Goal: Check status: Check status

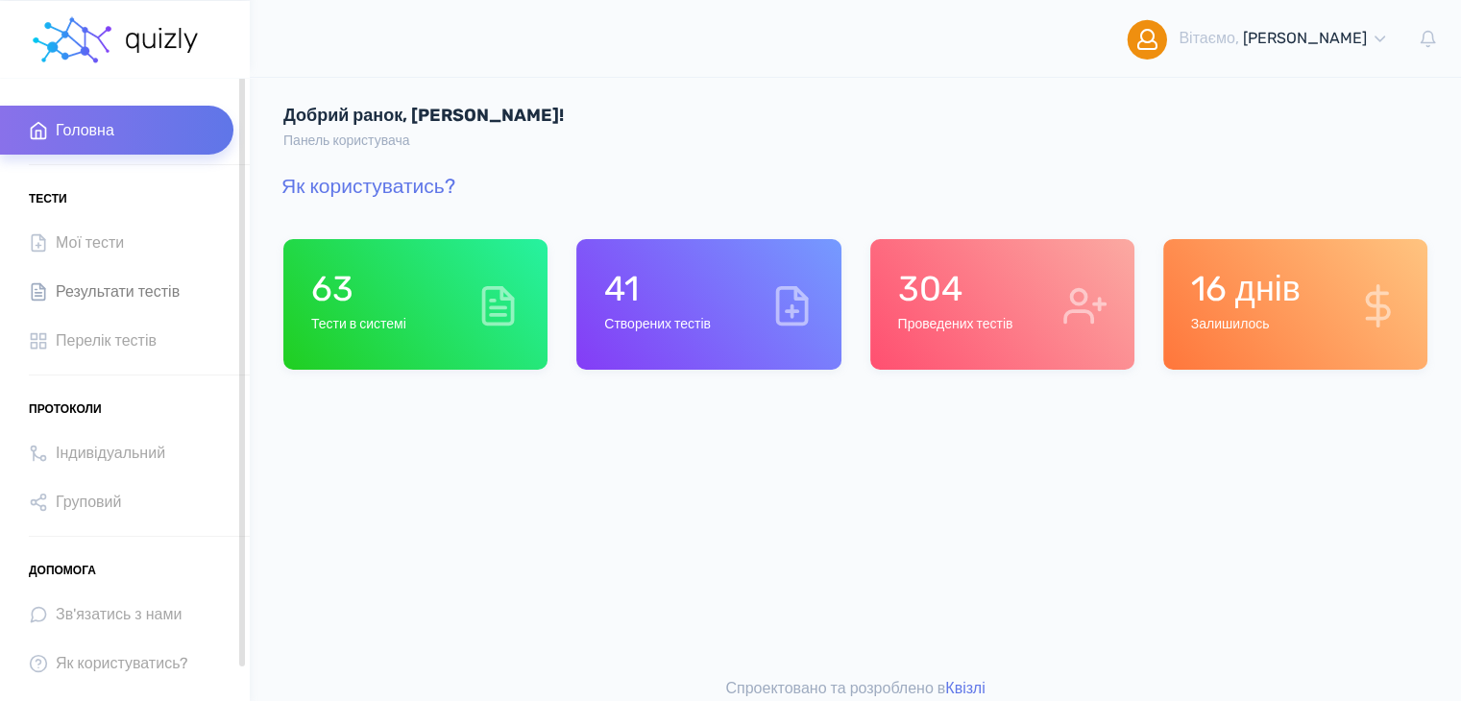
click at [149, 301] on span "Результати тестів" at bounding box center [118, 292] width 124 height 26
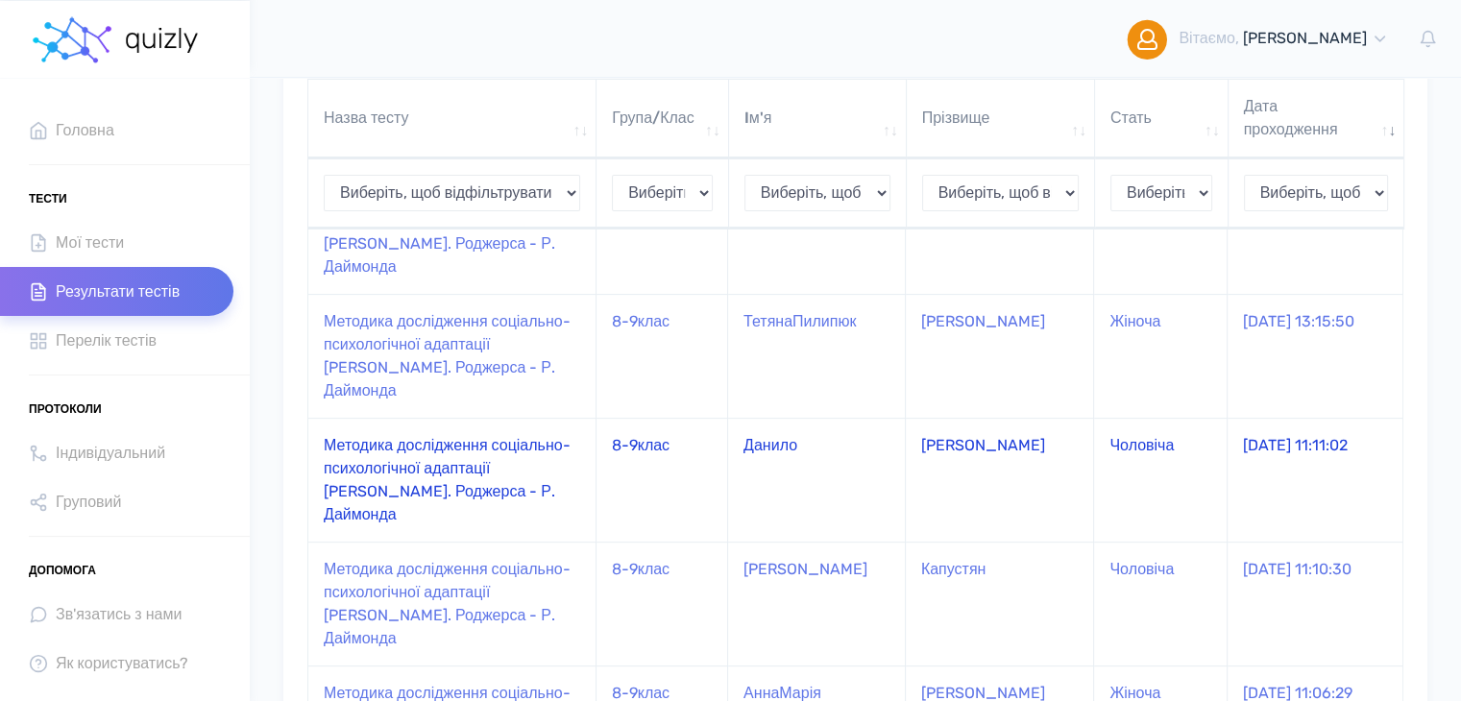
scroll to position [384, 0]
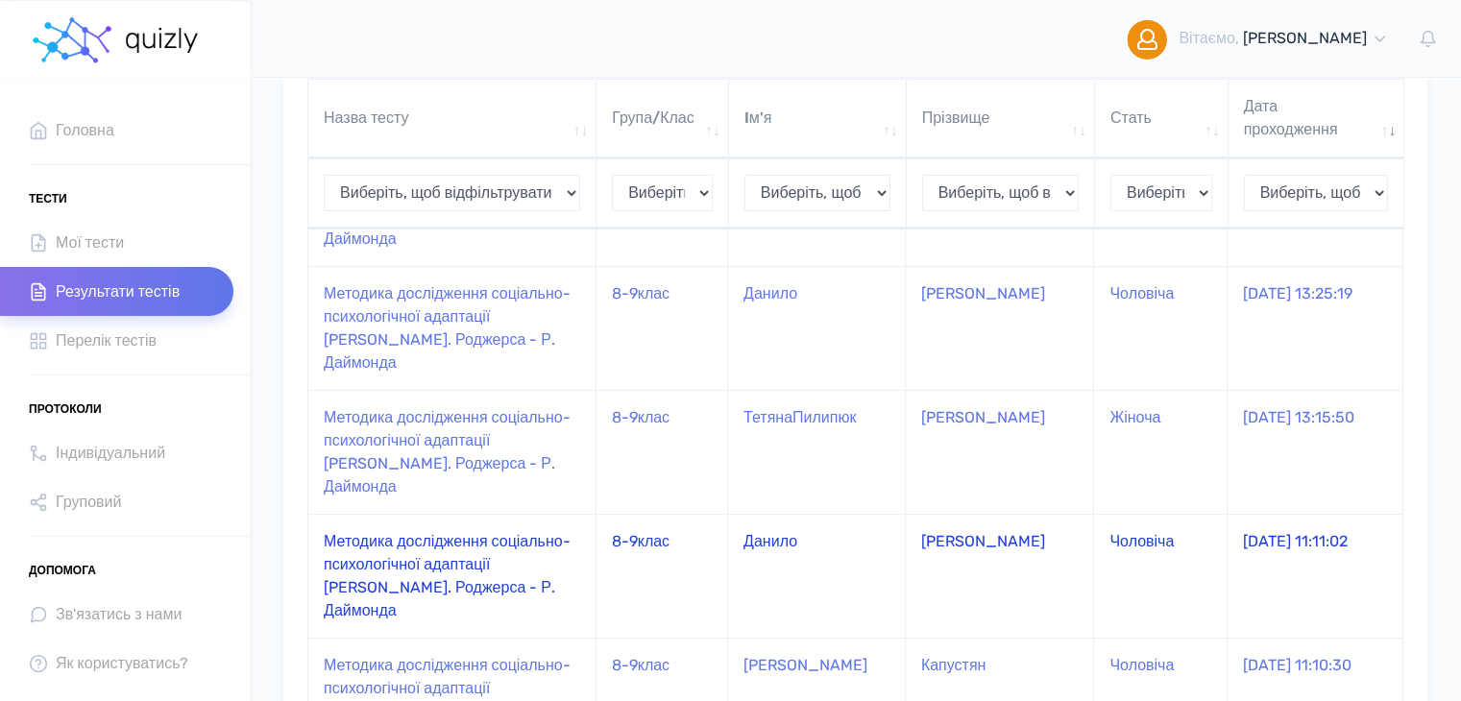
click at [658, 514] on td "8-9клас" at bounding box center [662, 576] width 132 height 124
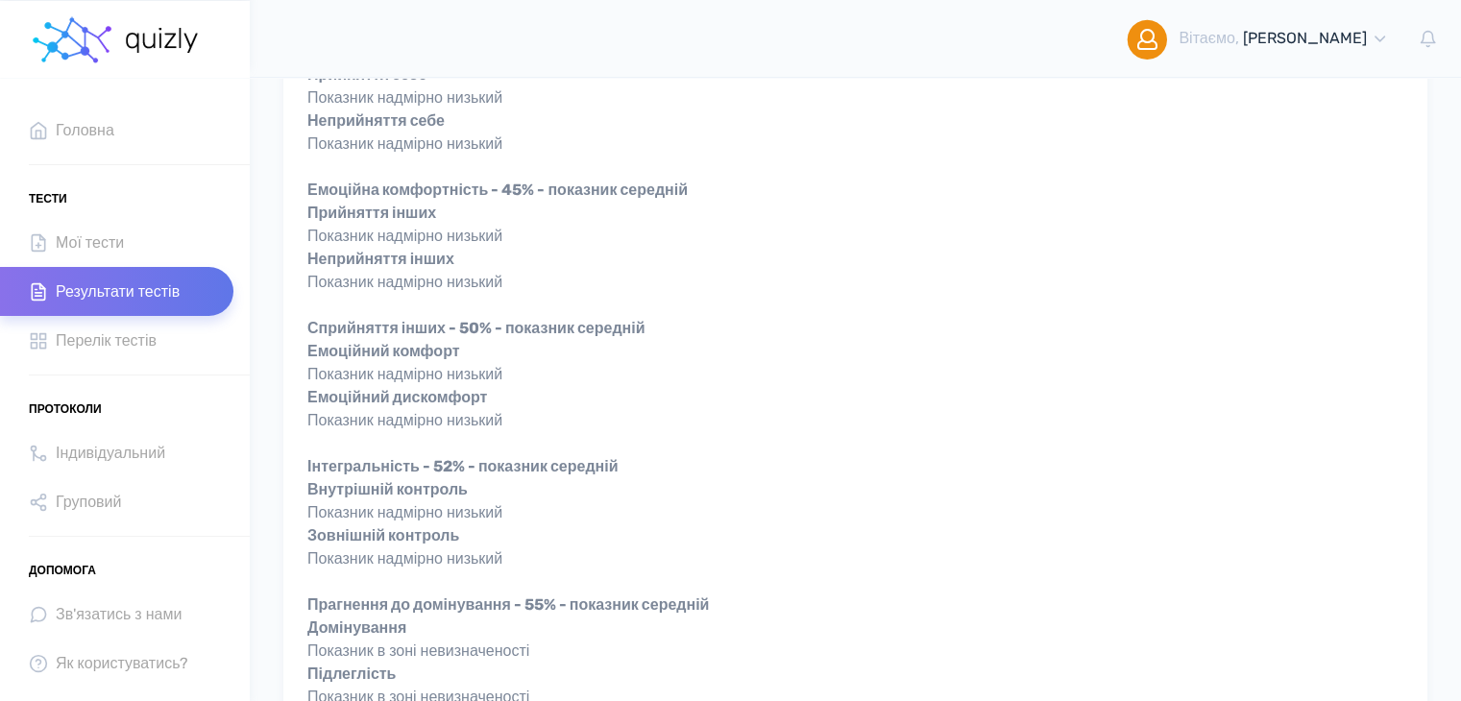
scroll to position [672, 0]
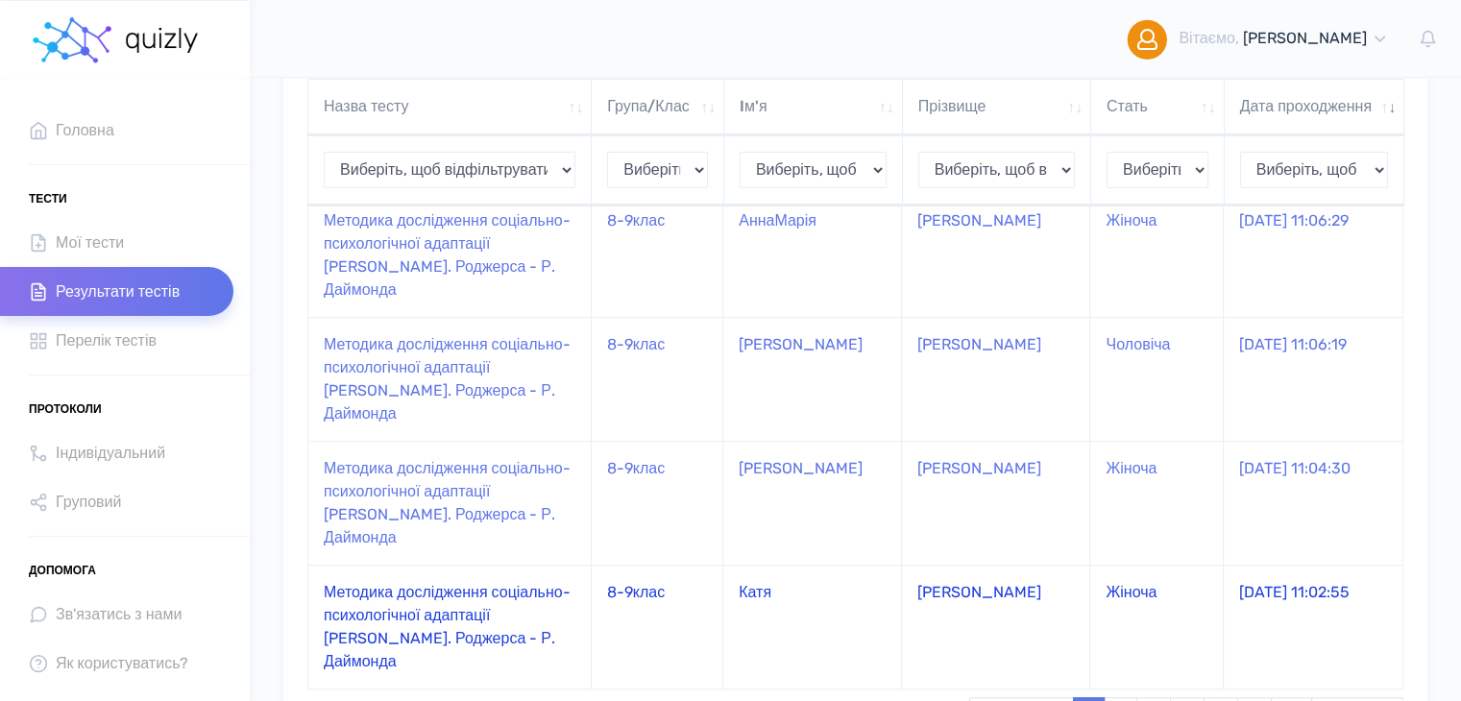
scroll to position [1122, 0]
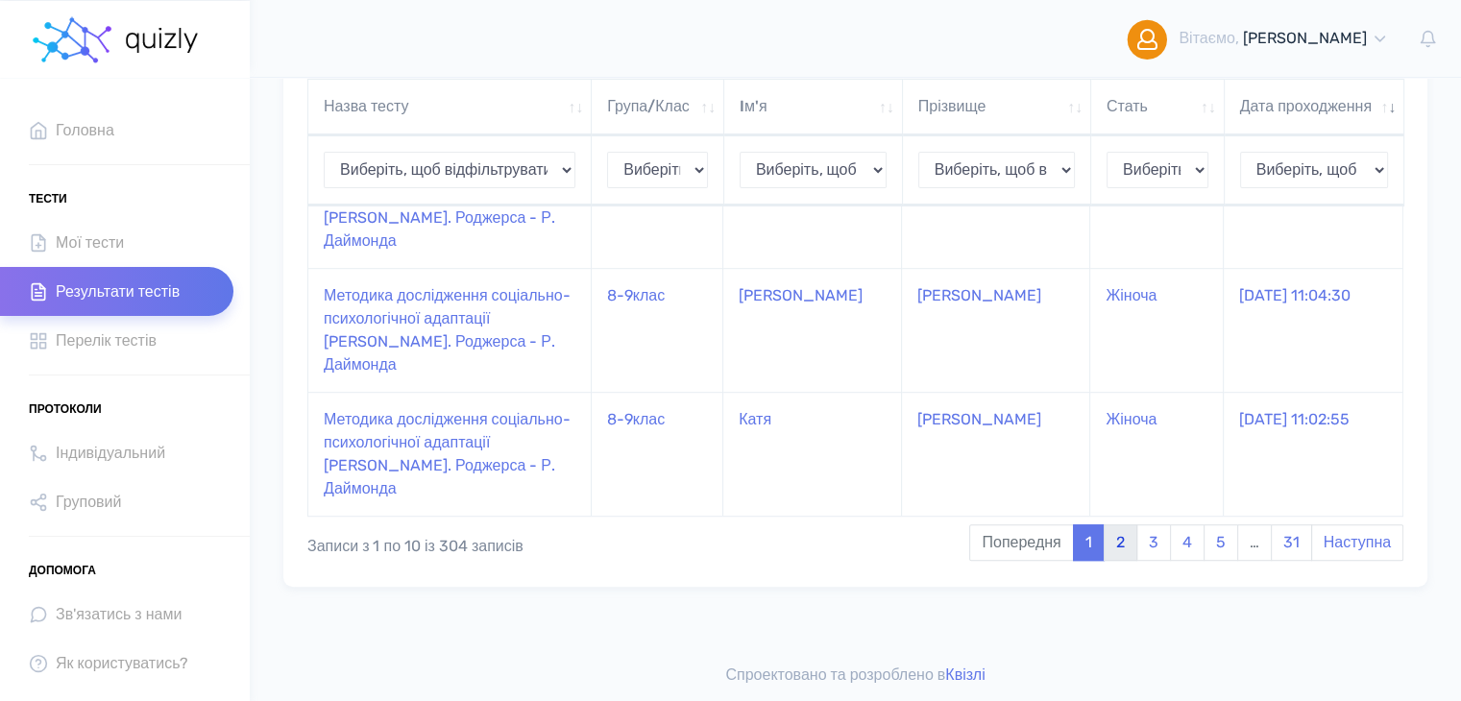
click at [1126, 544] on link "2" at bounding box center [1121, 542] width 34 height 36
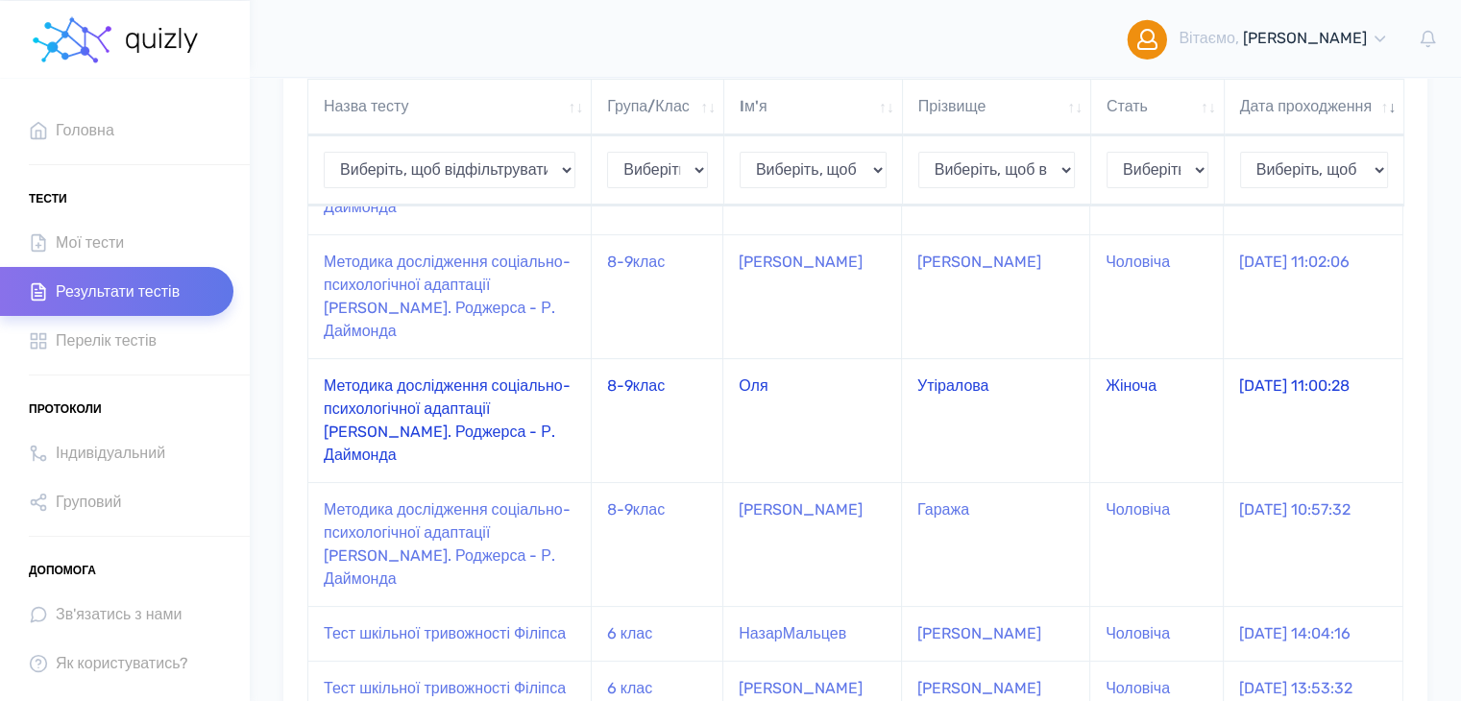
scroll to position [365, 0]
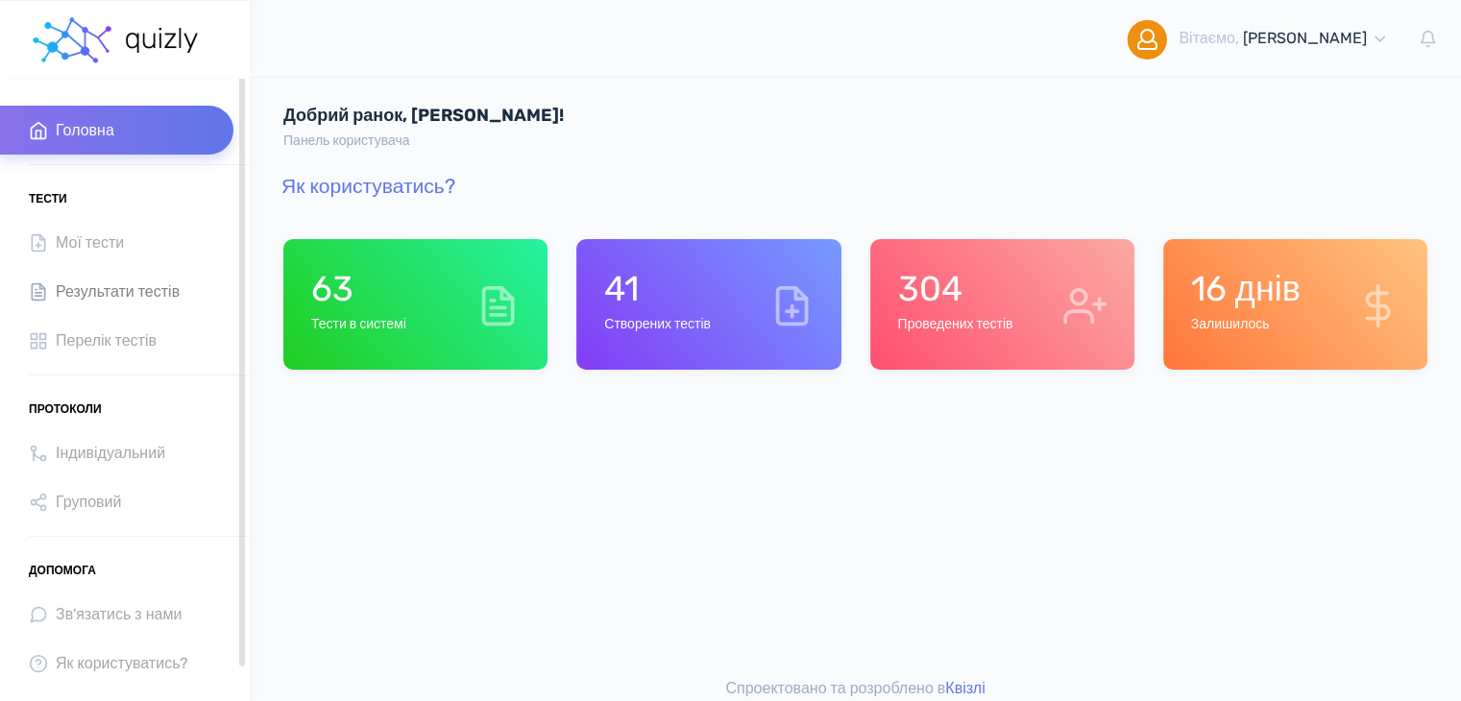
click at [74, 298] on span "Результати тестів" at bounding box center [118, 292] width 124 height 26
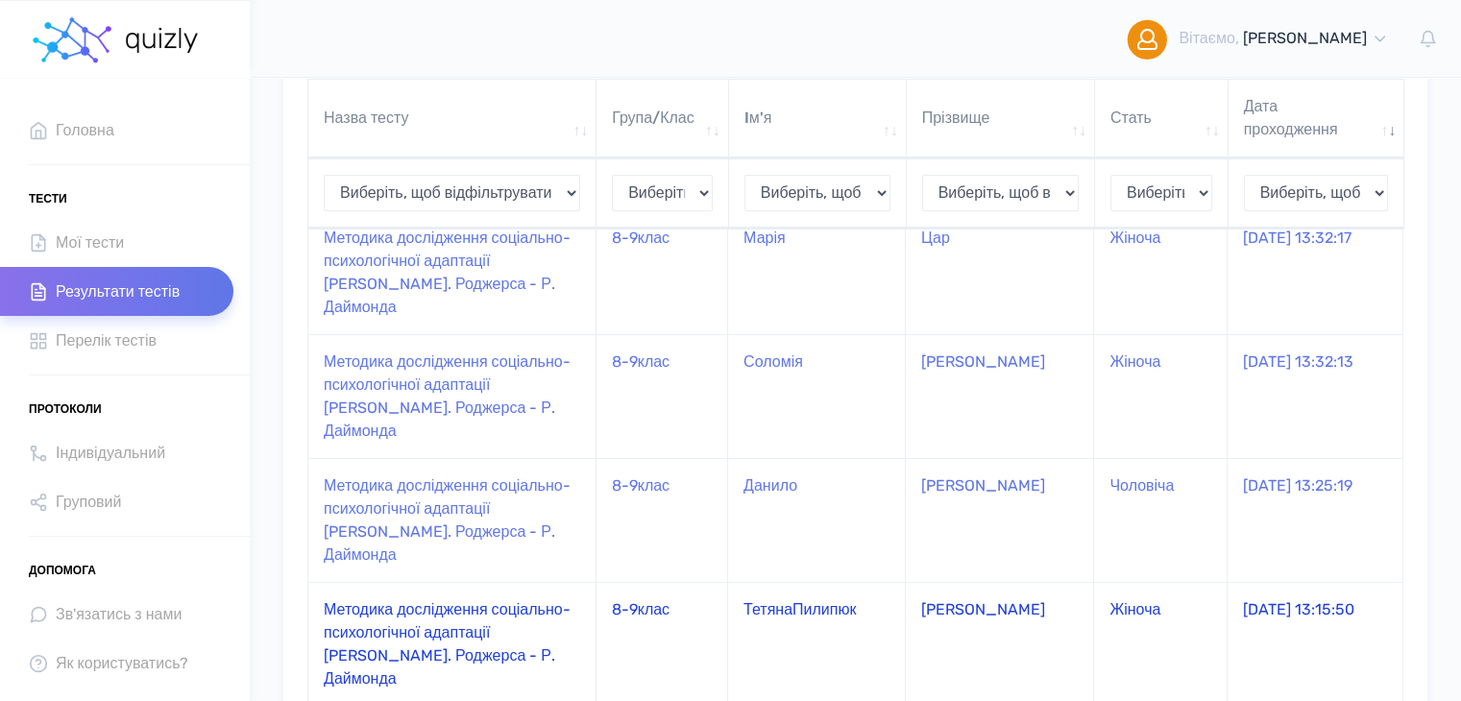
scroll to position [288, 0]
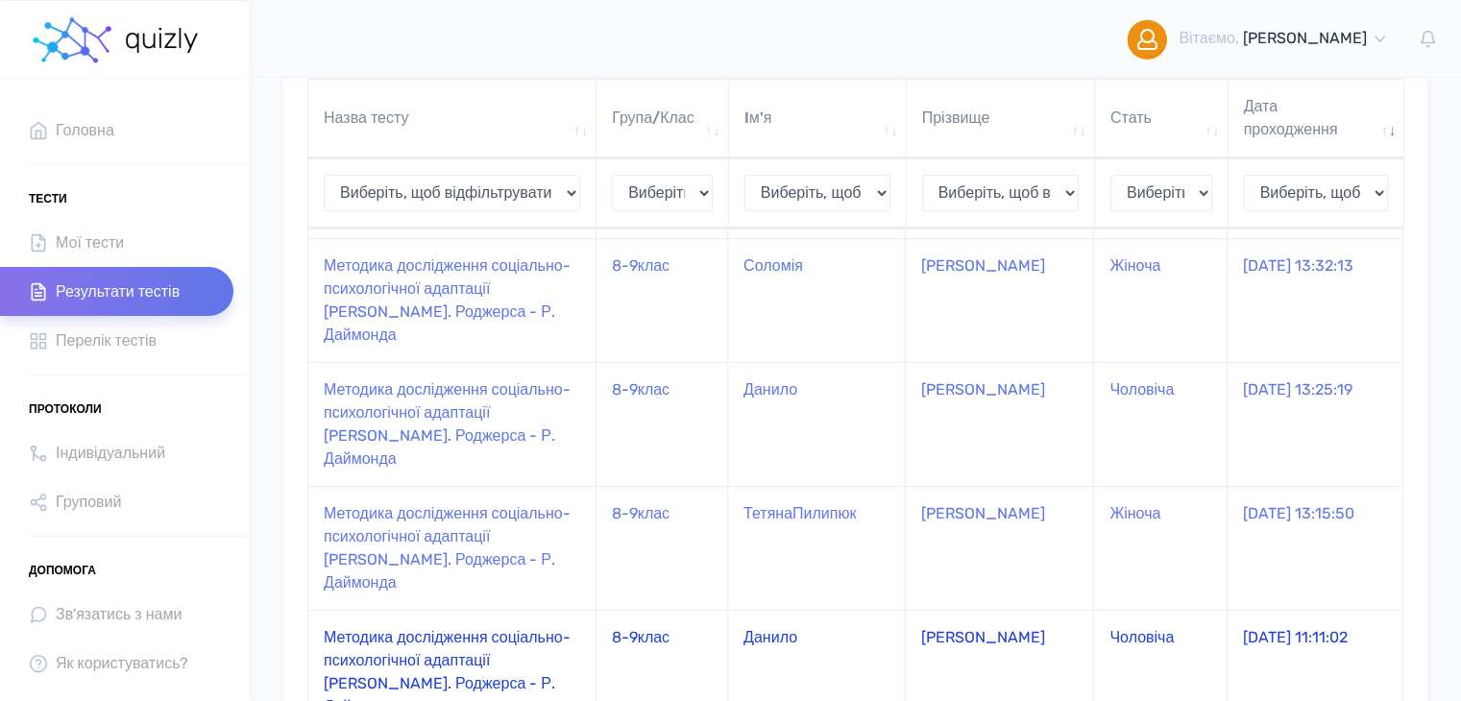
click at [475, 610] on td "Методика дослідження соціально-психологічної адаптації [PERSON_NAME]. Роджерса …" at bounding box center [452, 672] width 288 height 124
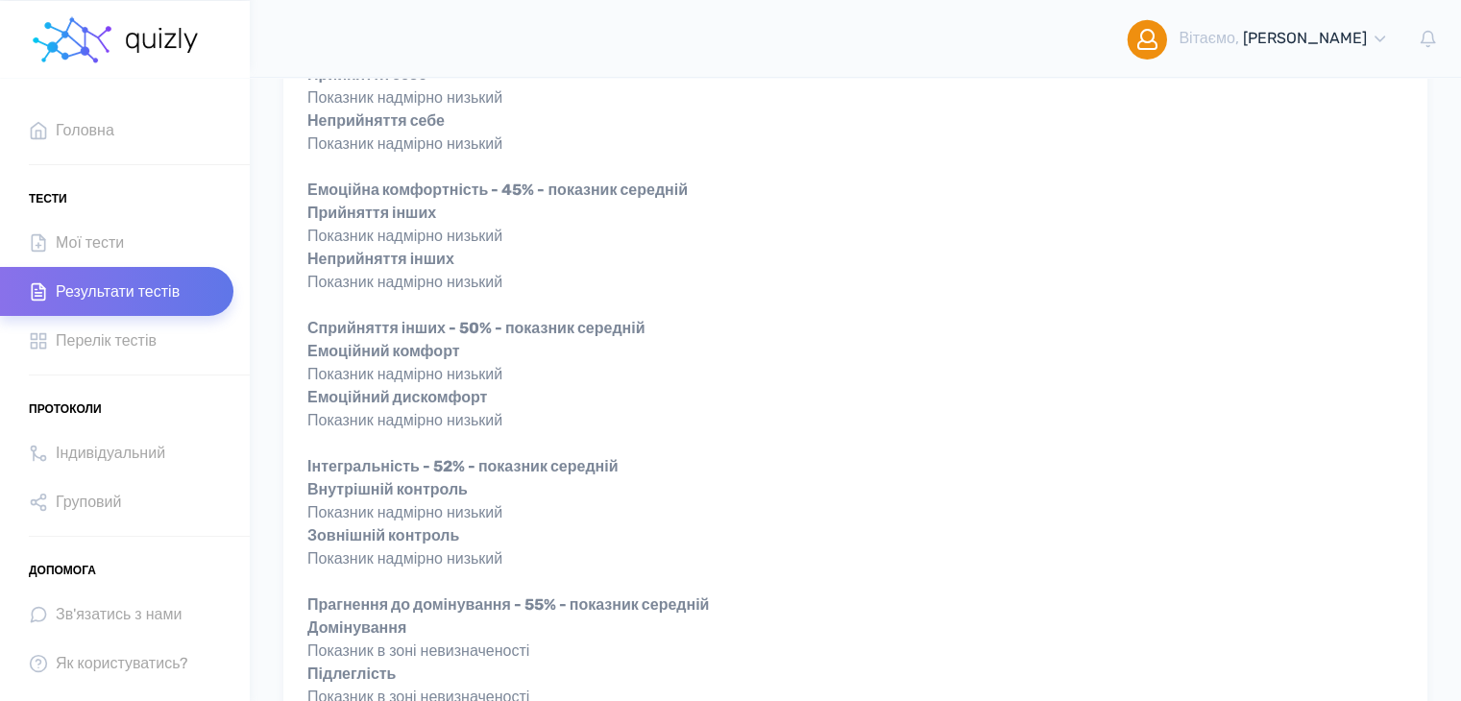
scroll to position [672, 0]
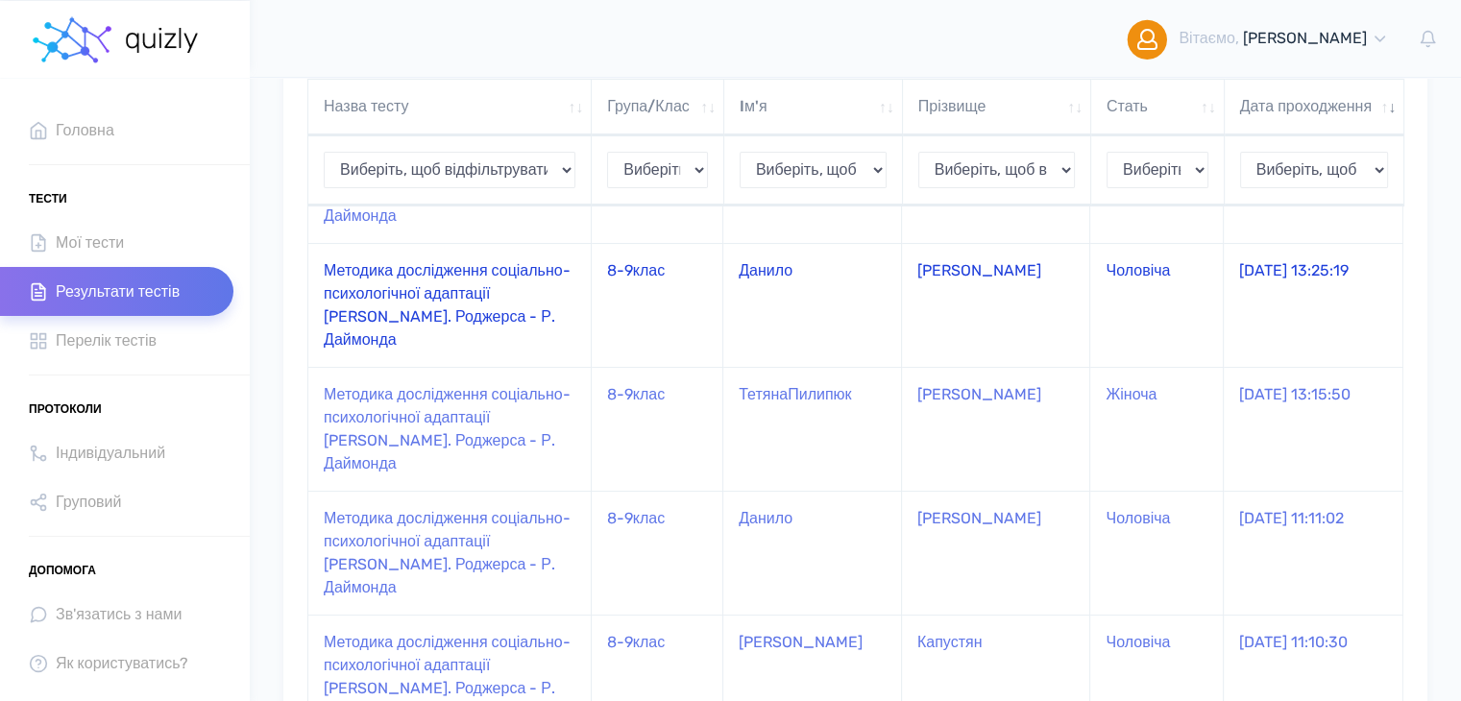
scroll to position [480, 0]
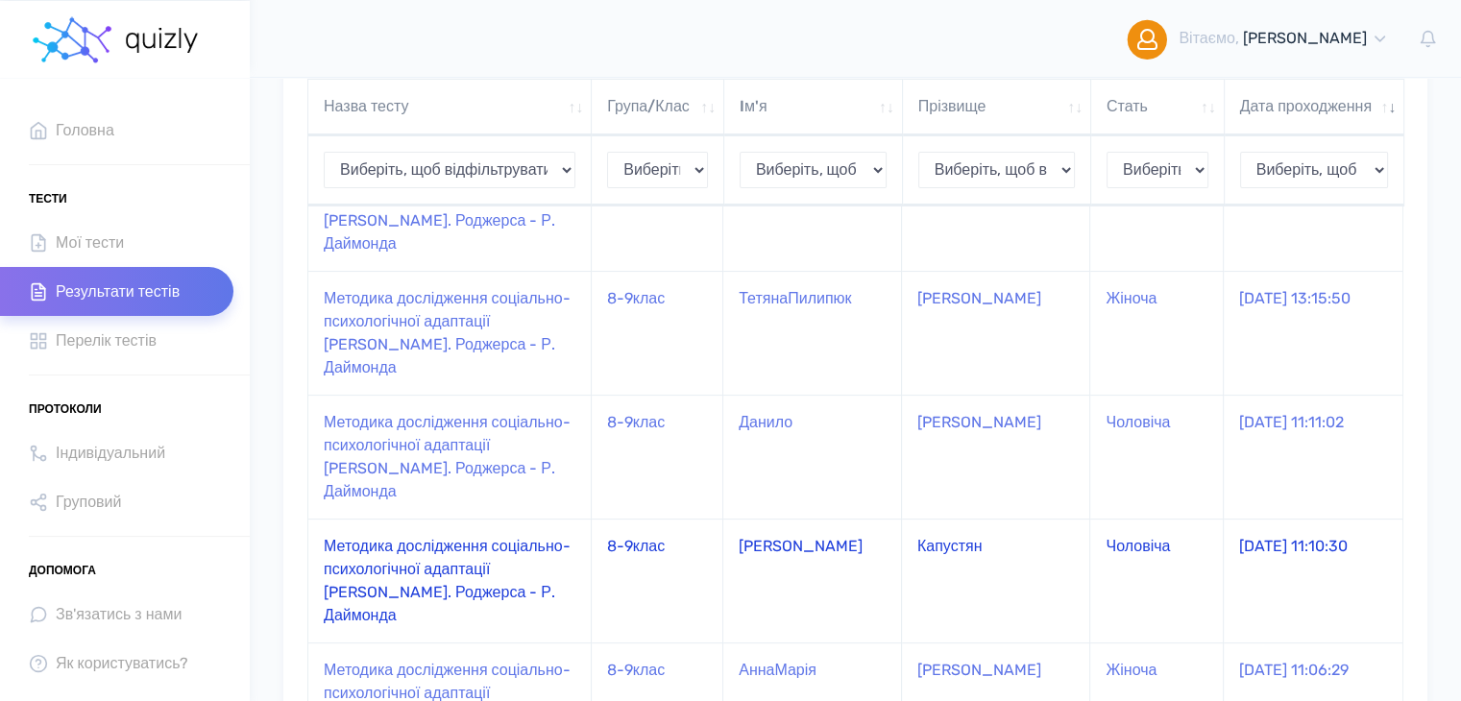
click at [688, 567] on td "8-9клас" at bounding box center [658, 581] width 132 height 124
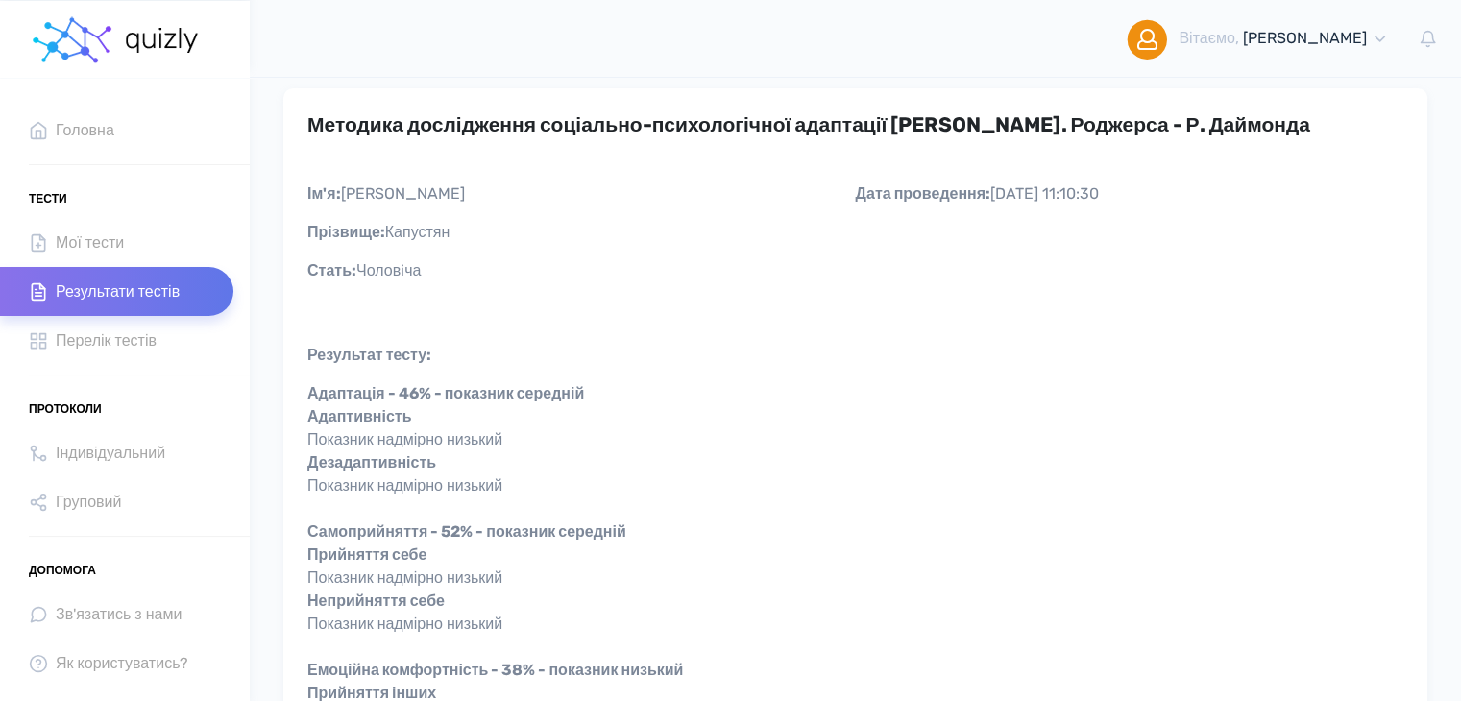
scroll to position [192, 0]
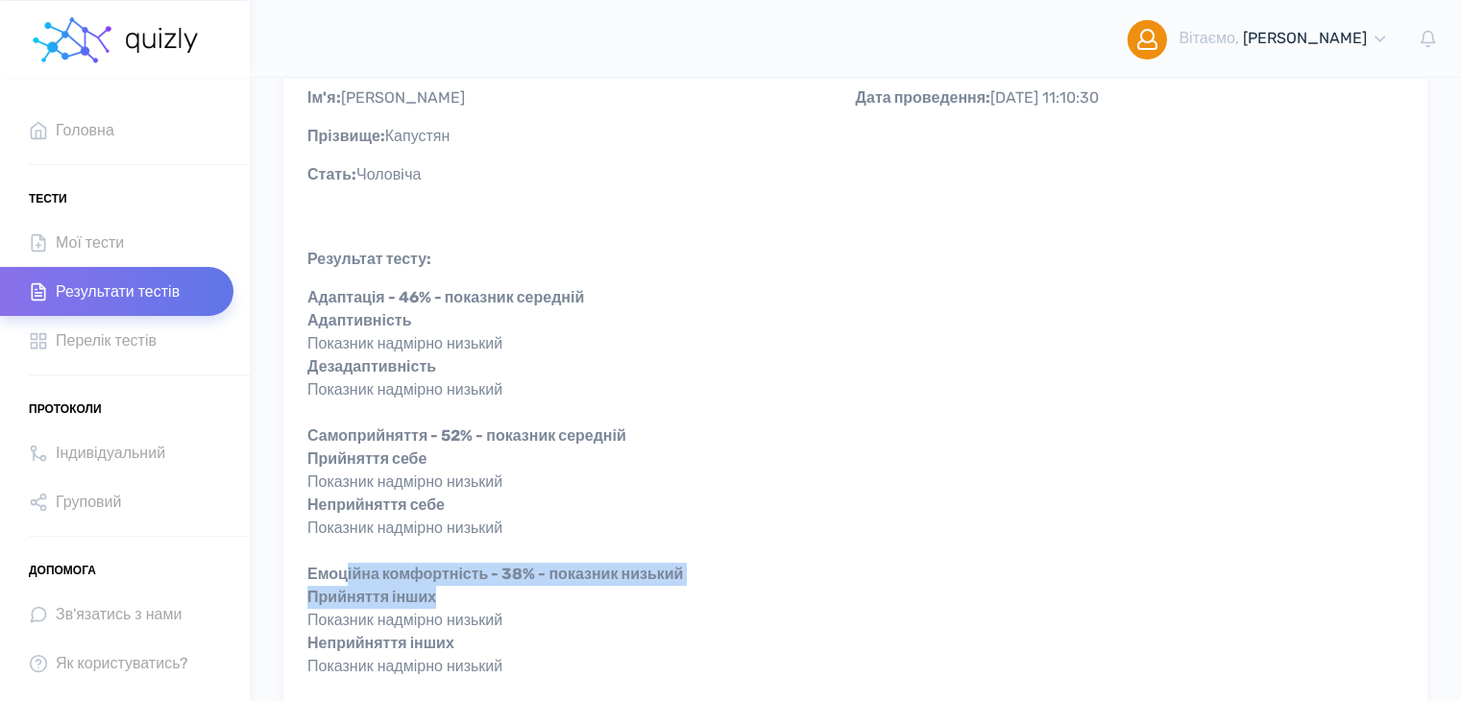
drag, startPoint x: 348, startPoint y: 579, endPoint x: 491, endPoint y: 607, distance: 145.8
click at [491, 607] on div "Адаптація - 46% - показник середній Адаптивність Показник надмірно низький Деза…" at bounding box center [855, 701] width 1096 height 830
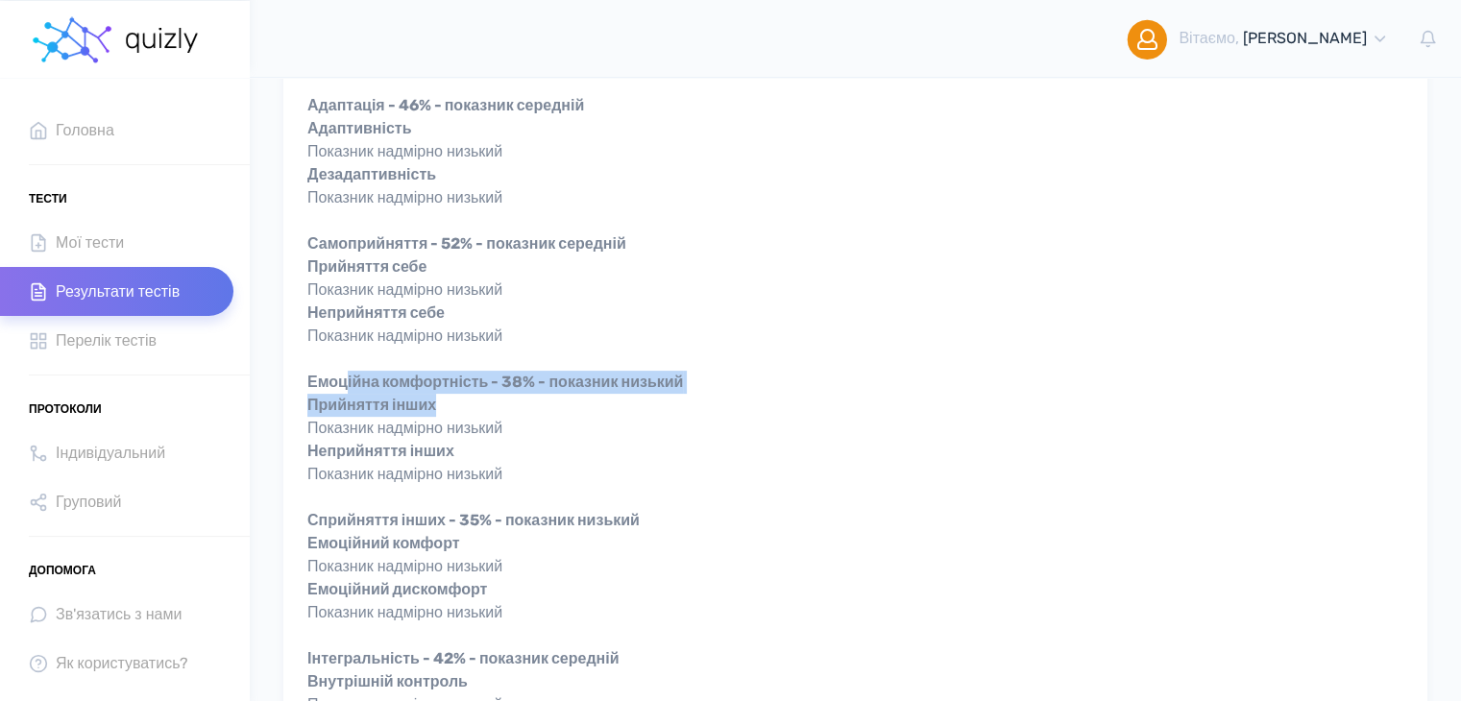
scroll to position [480, 0]
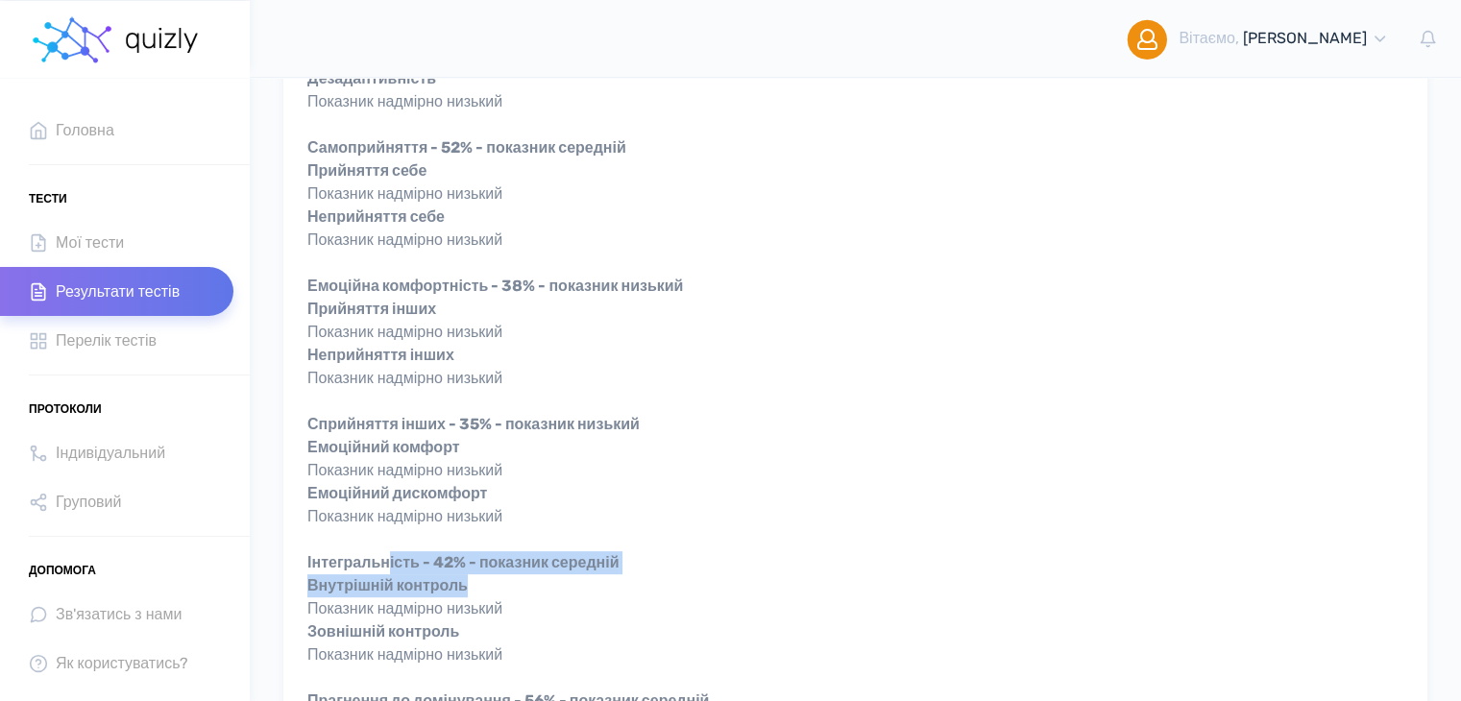
drag, startPoint x: 388, startPoint y: 560, endPoint x: 571, endPoint y: 576, distance: 183.2
click at [571, 576] on div "Адаптація - 46% - показник середній Адаптивність Показник надмірно низький Деза…" at bounding box center [855, 413] width 1096 height 830
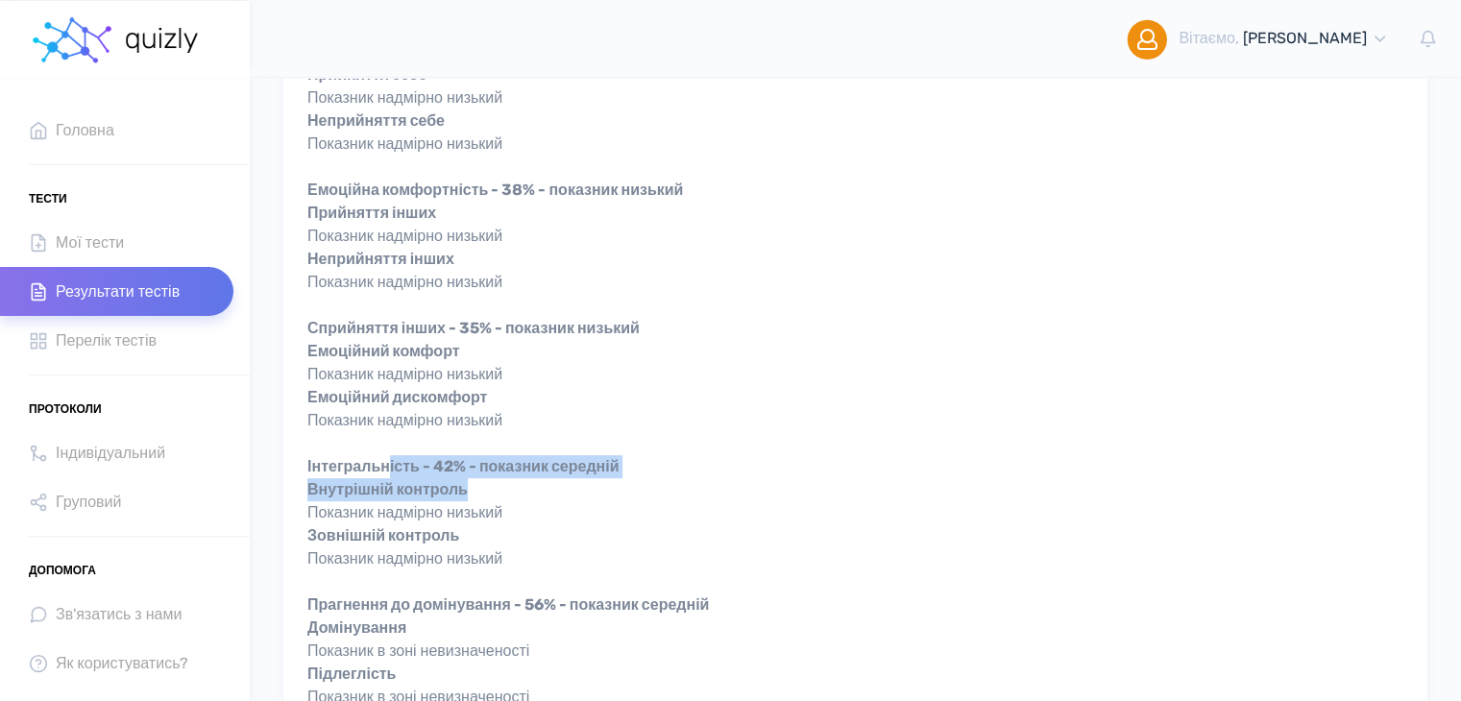
scroll to position [672, 0]
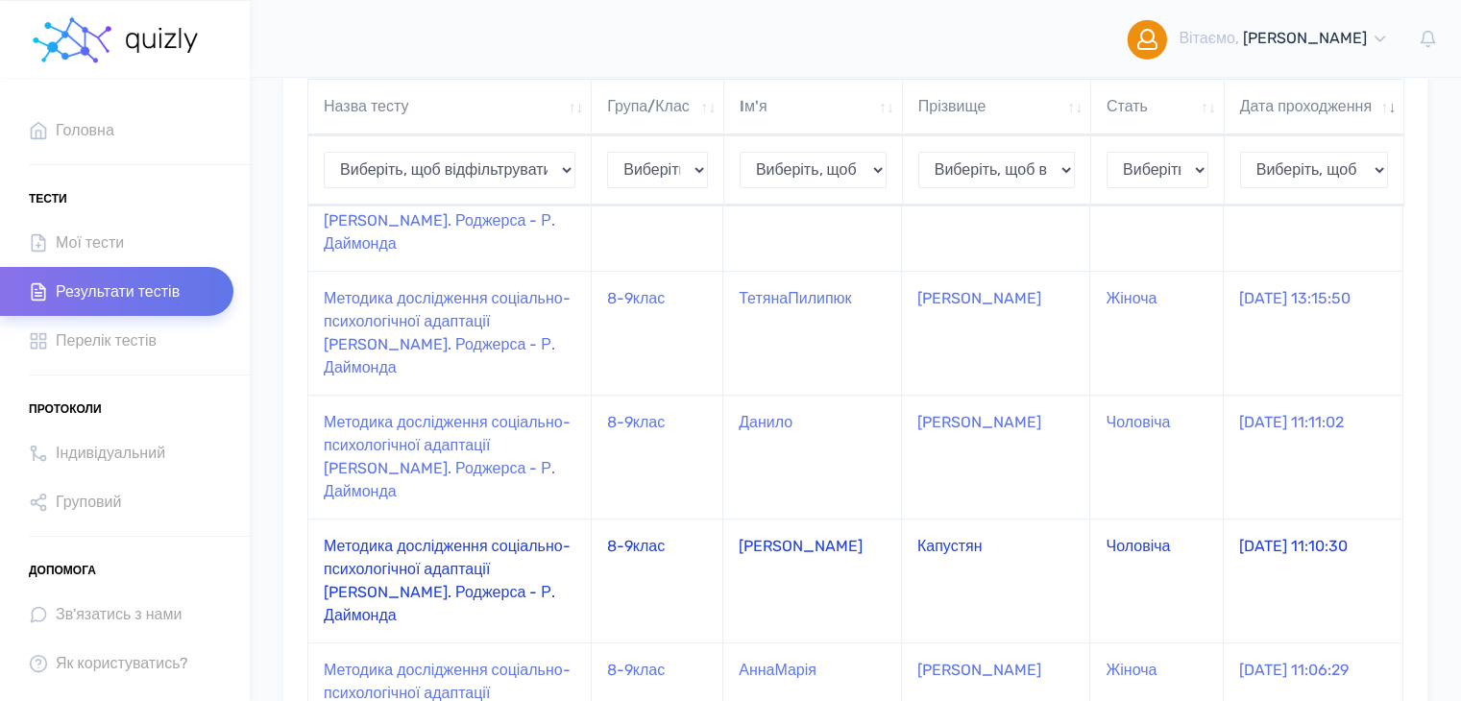
scroll to position [576, 0]
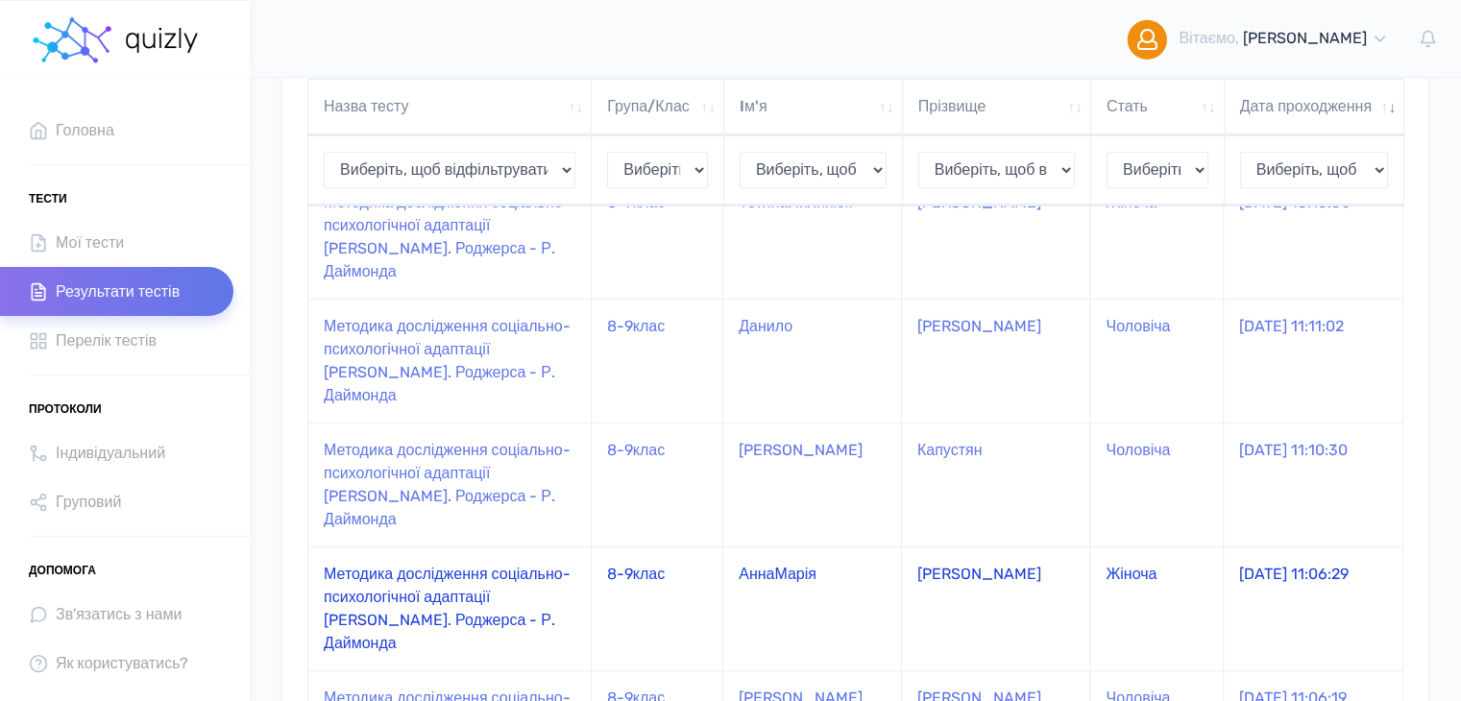
click at [734, 596] on td "АннаМарія" at bounding box center [812, 608] width 179 height 124
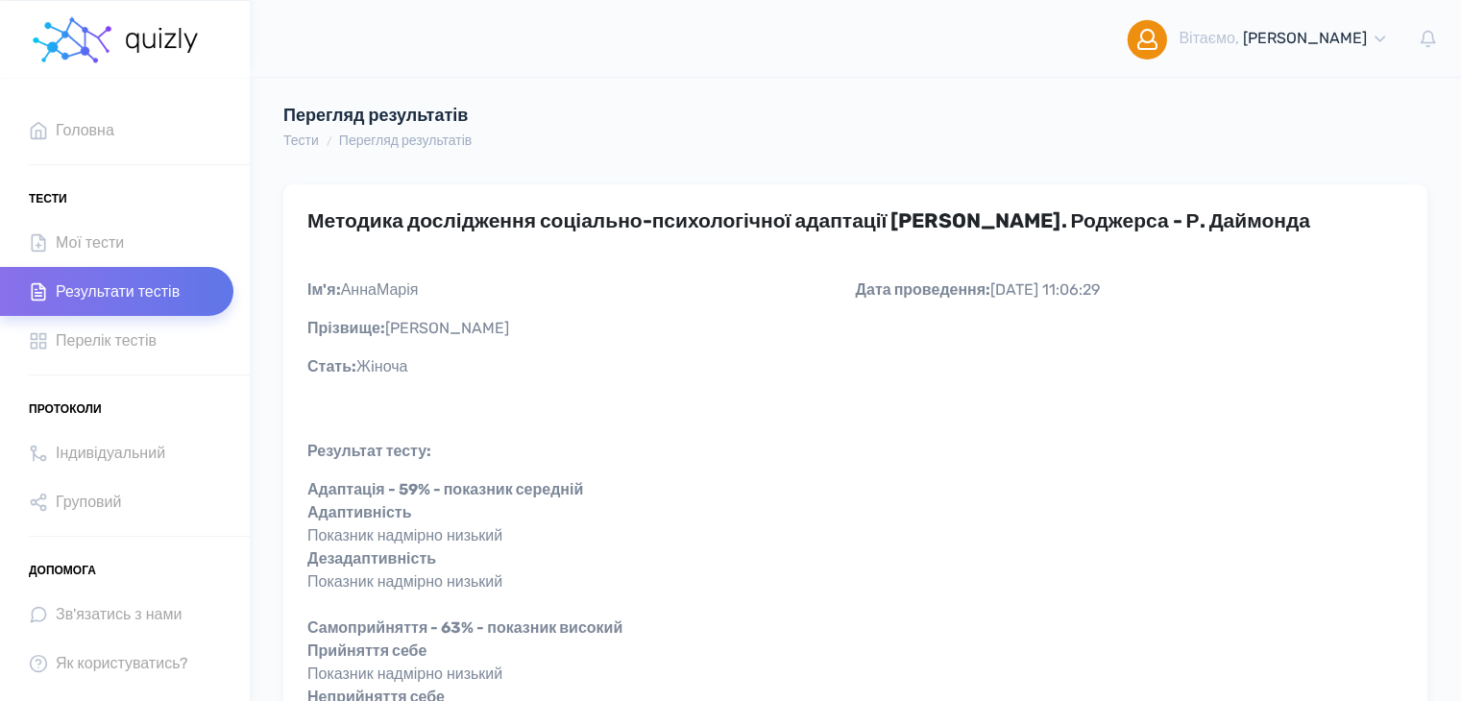
scroll to position [96, 0]
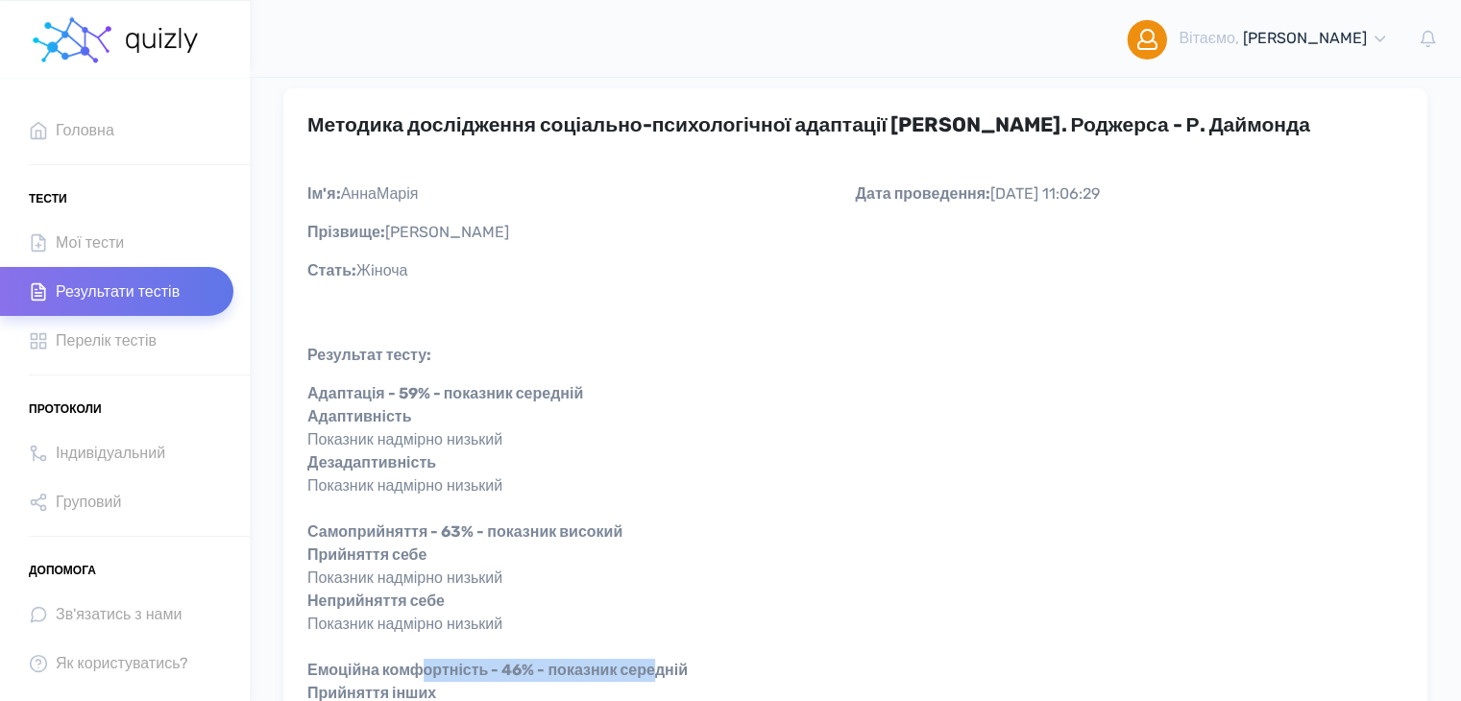
drag, startPoint x: 426, startPoint y: 673, endPoint x: 665, endPoint y: 649, distance: 239.4
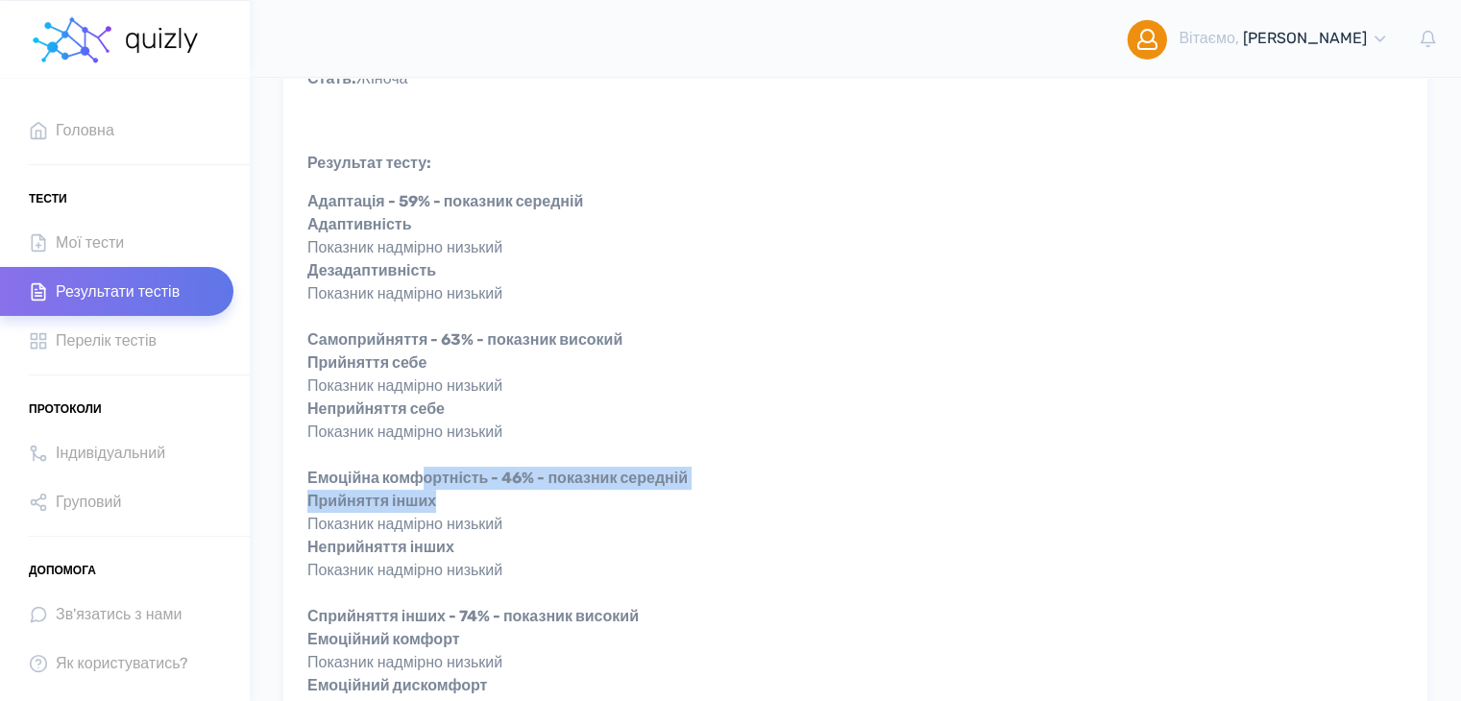
scroll to position [480, 0]
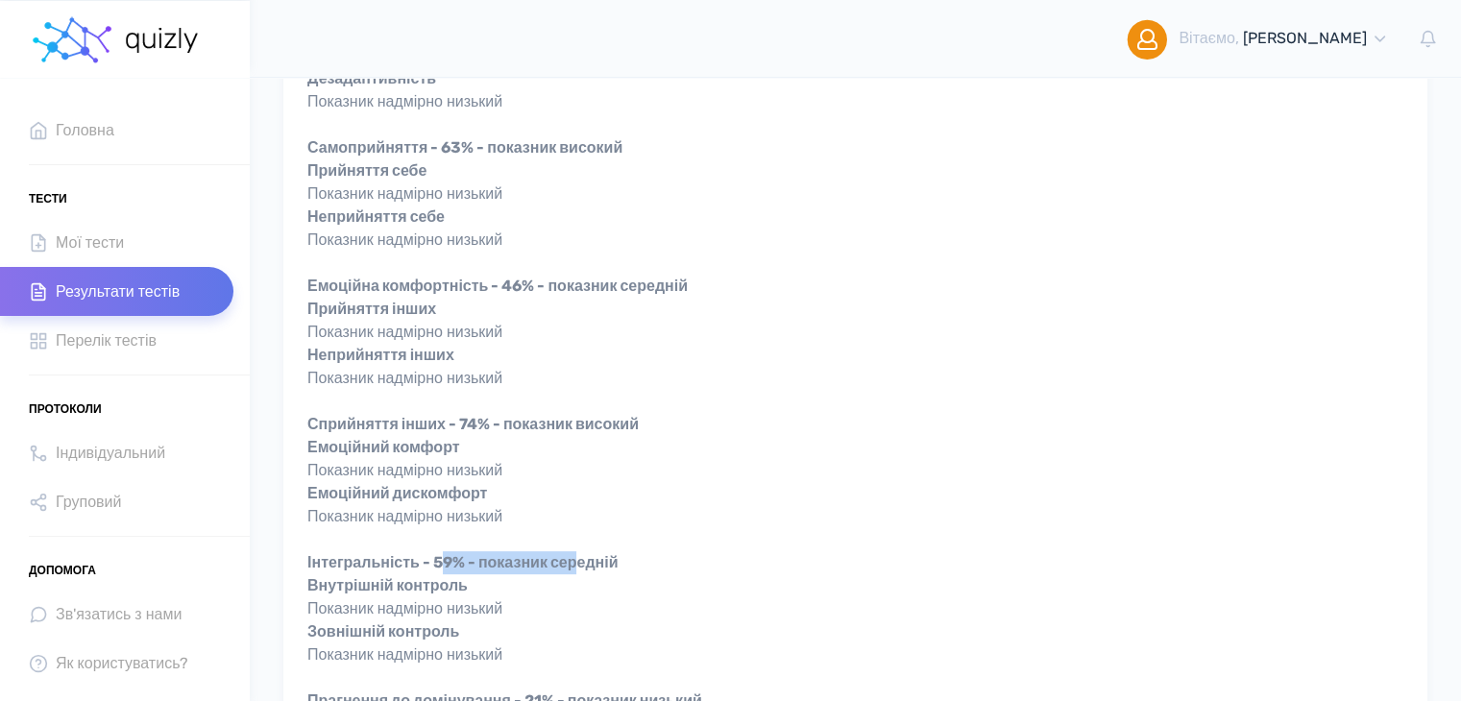
drag, startPoint x: 452, startPoint y: 554, endPoint x: 589, endPoint y: 555, distance: 136.4
click at [589, 555] on strong "Інтегральність - 59% - показник середній" at bounding box center [462, 562] width 310 height 18
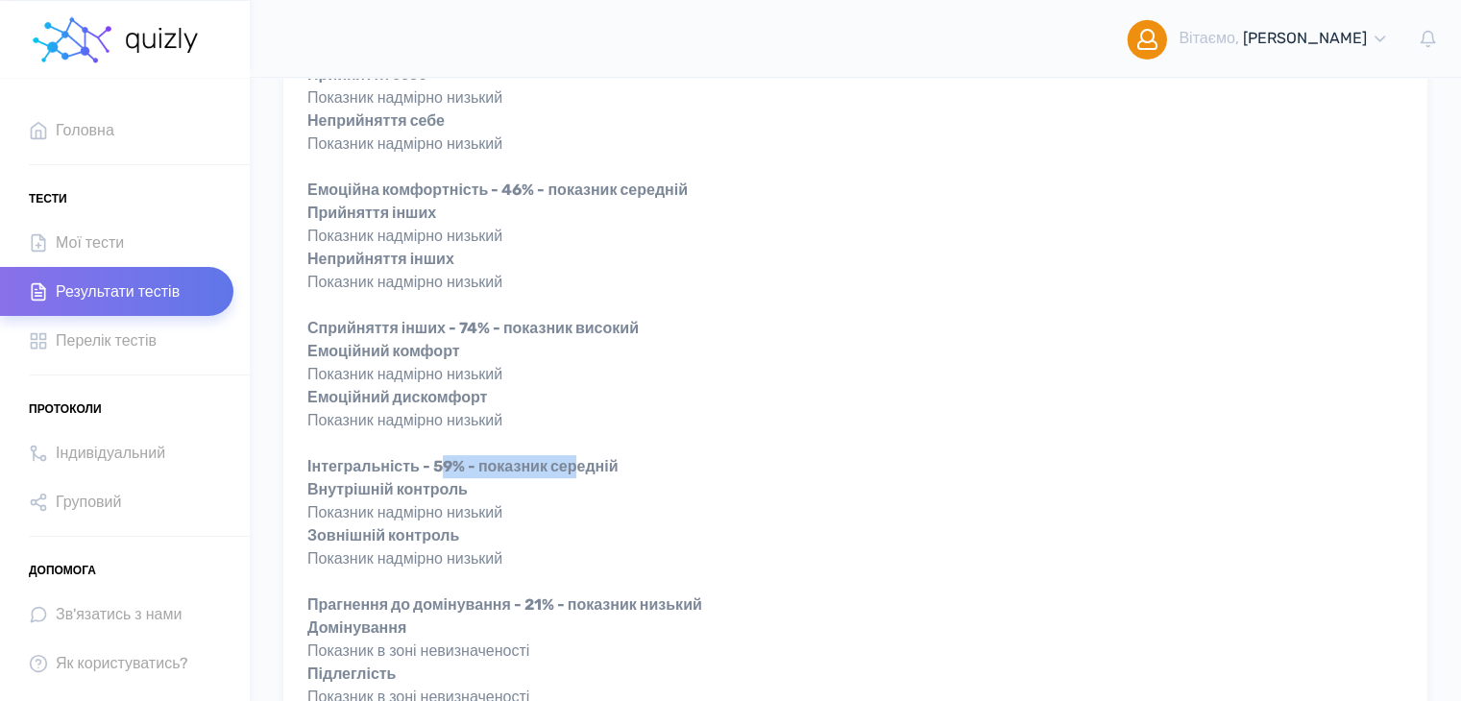
scroll to position [672, 0]
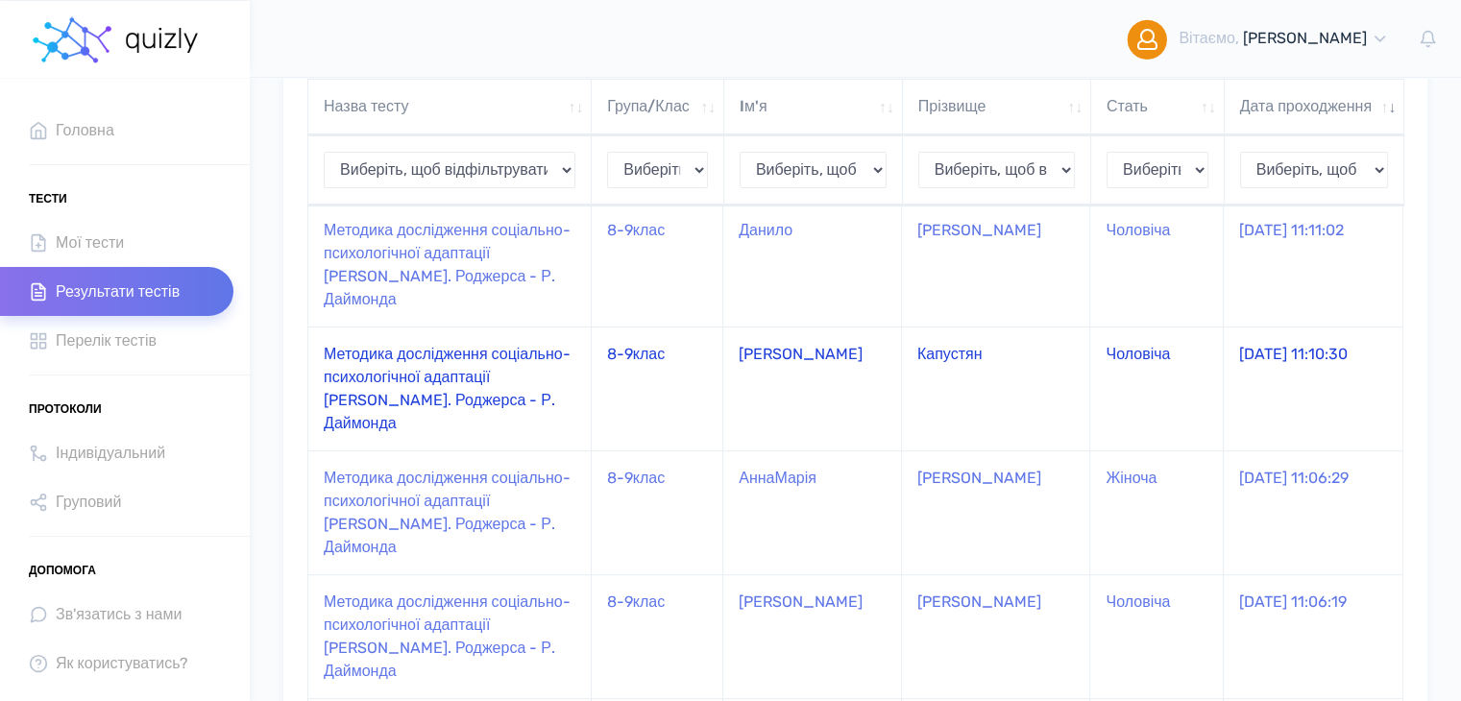
scroll to position [768, 0]
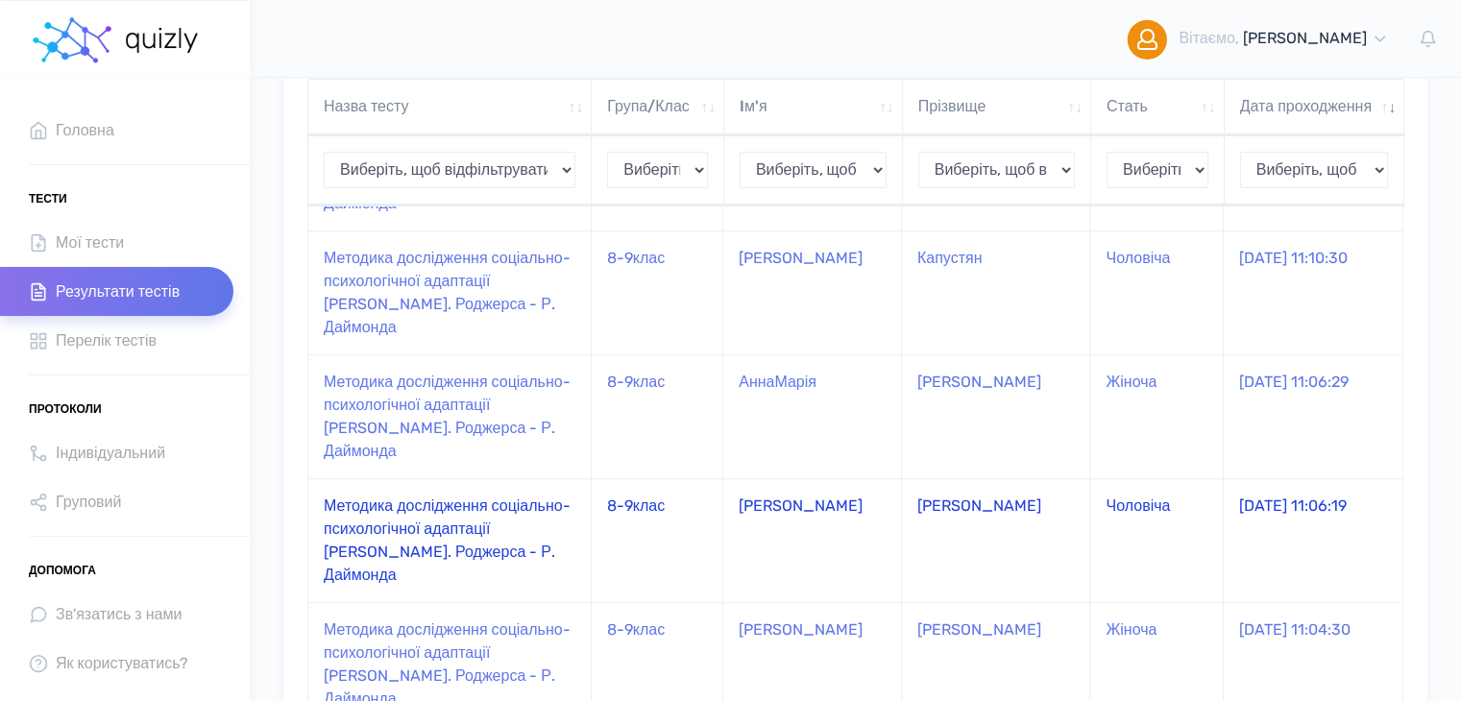
click at [529, 535] on td "Методика дослідження соціально-психологічної адаптації [PERSON_NAME]. Роджерса …" at bounding box center [449, 540] width 283 height 124
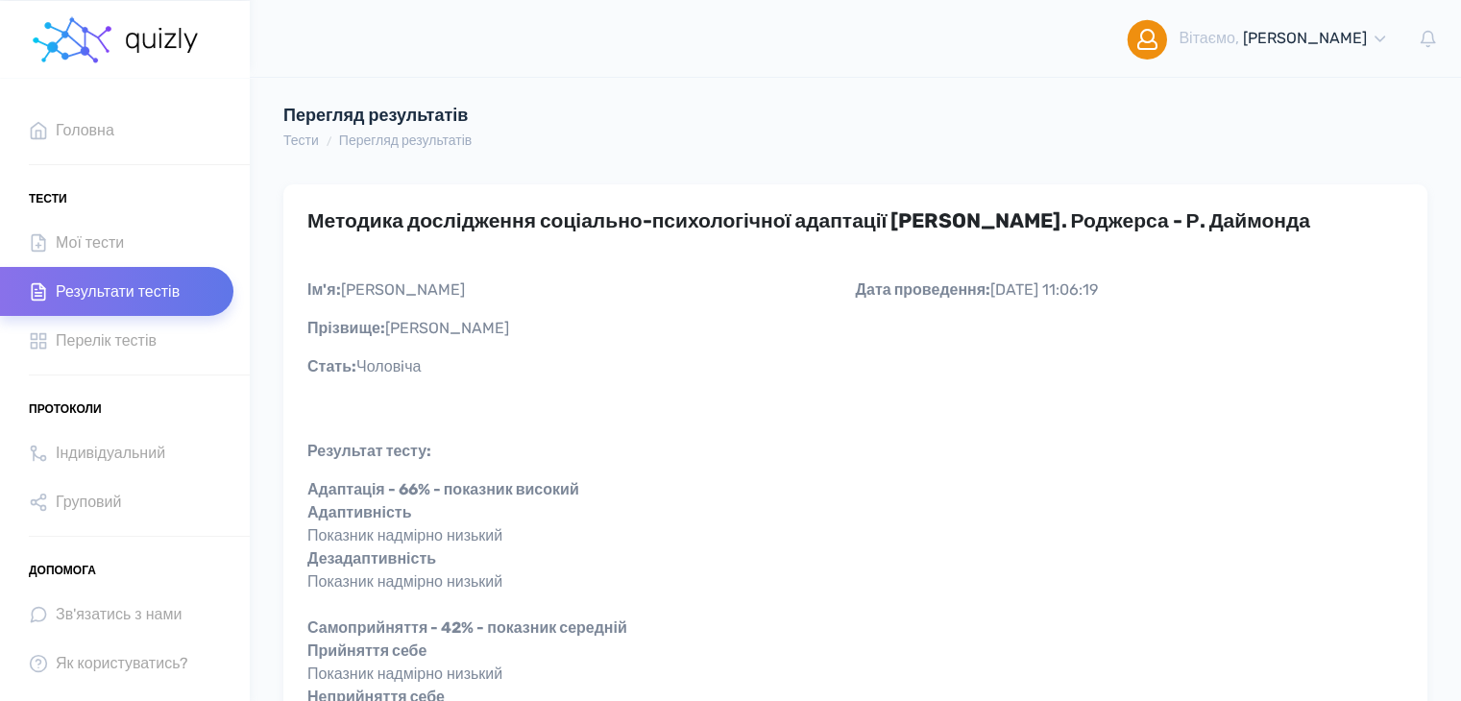
scroll to position [96, 0]
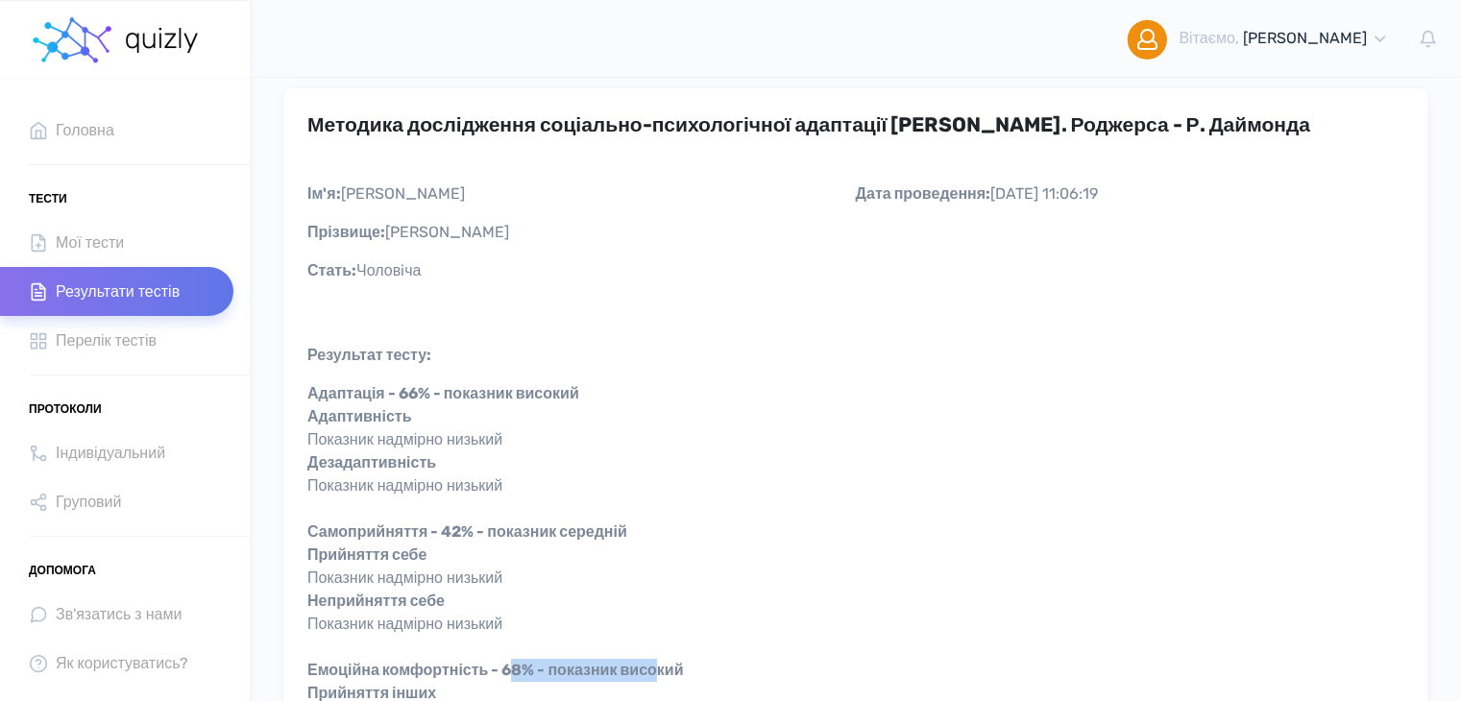
drag, startPoint x: 522, startPoint y: 668, endPoint x: 679, endPoint y: 659, distance: 156.8
click at [672, 662] on strong "Емоційна комфортність - 68% - показник високий" at bounding box center [495, 670] width 376 height 18
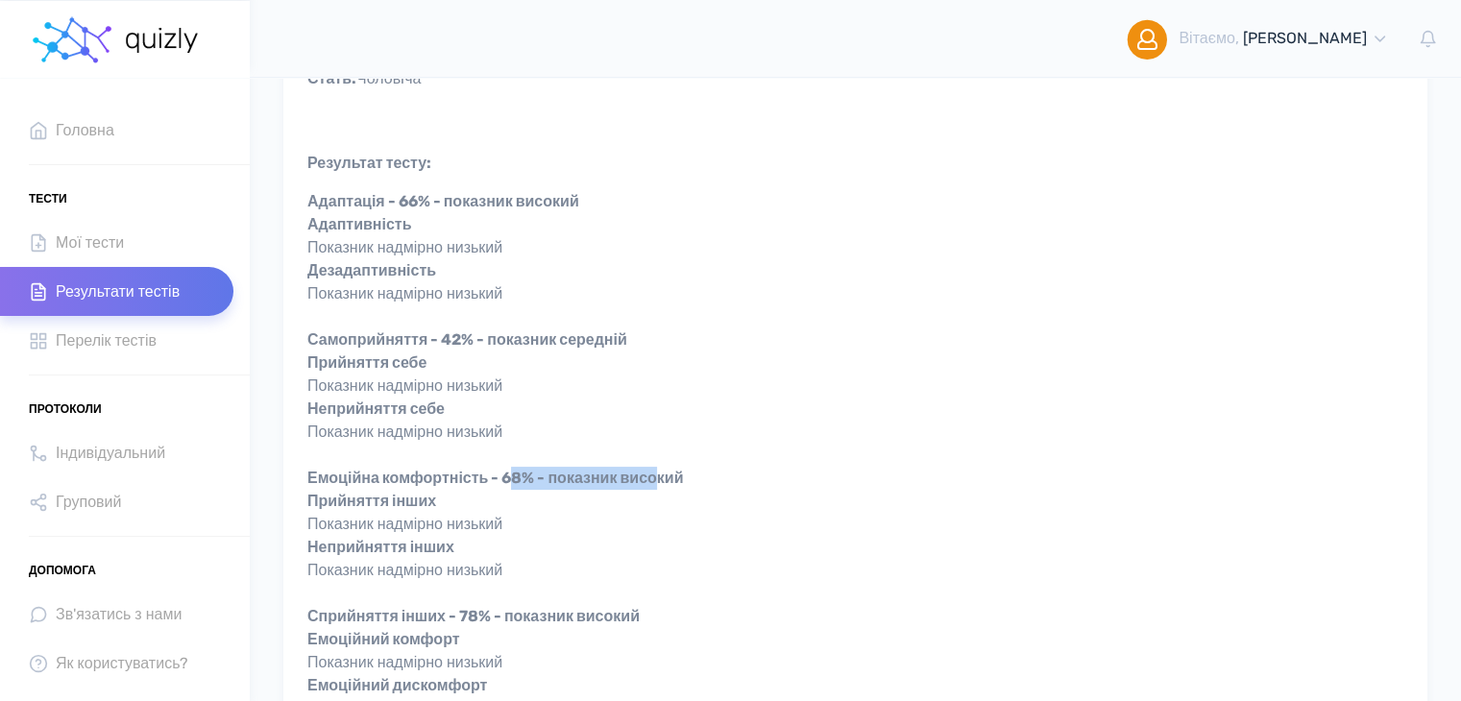
scroll to position [384, 0]
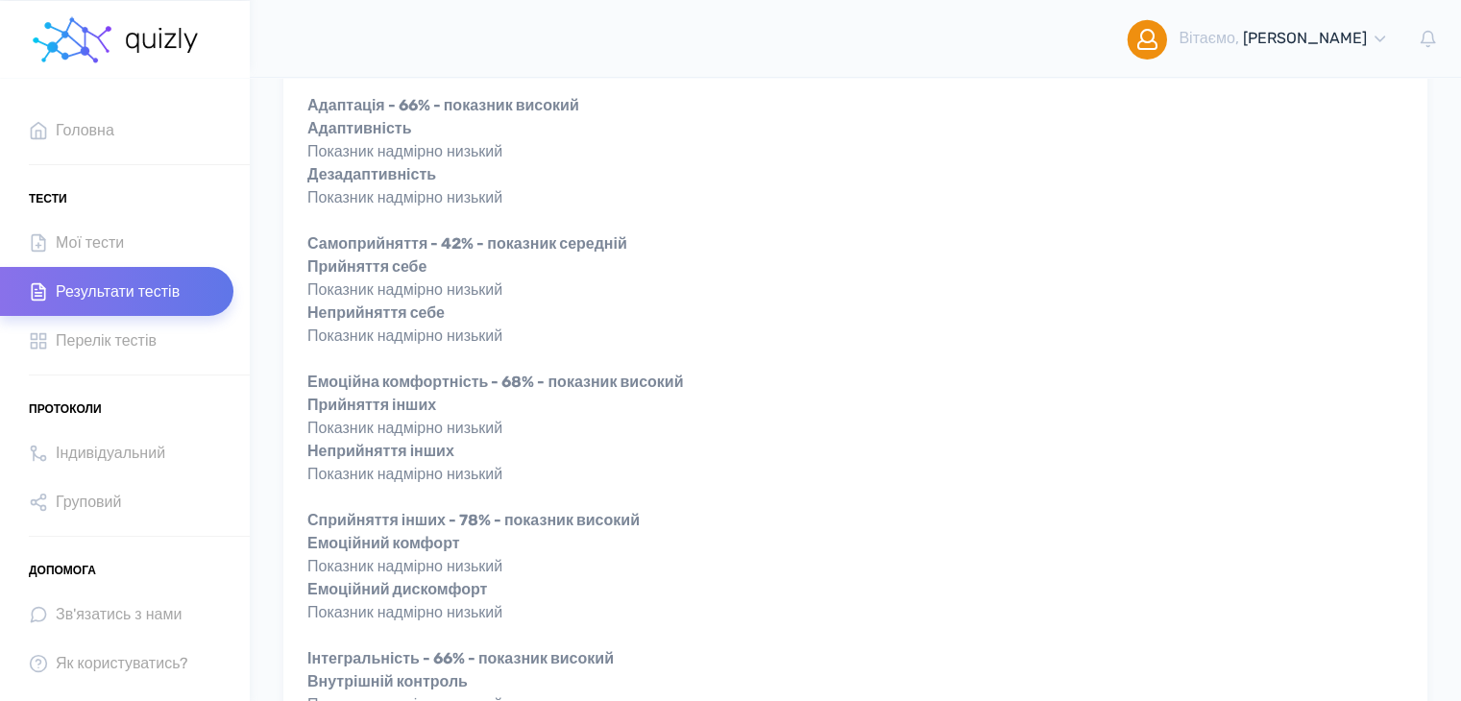
drag, startPoint x: 533, startPoint y: 644, endPoint x: 703, endPoint y: 646, distance: 170.0
click at [703, 646] on div "Адаптація - 66% - показник високий Адаптивність Показник надмірно низький Дезад…" at bounding box center [855, 509] width 1096 height 830
drag, startPoint x: 550, startPoint y: 653, endPoint x: 619, endPoint y: 649, distance: 69.3
click at [614, 649] on strong "Інтегральність - 66% - показник високий" at bounding box center [460, 658] width 306 height 18
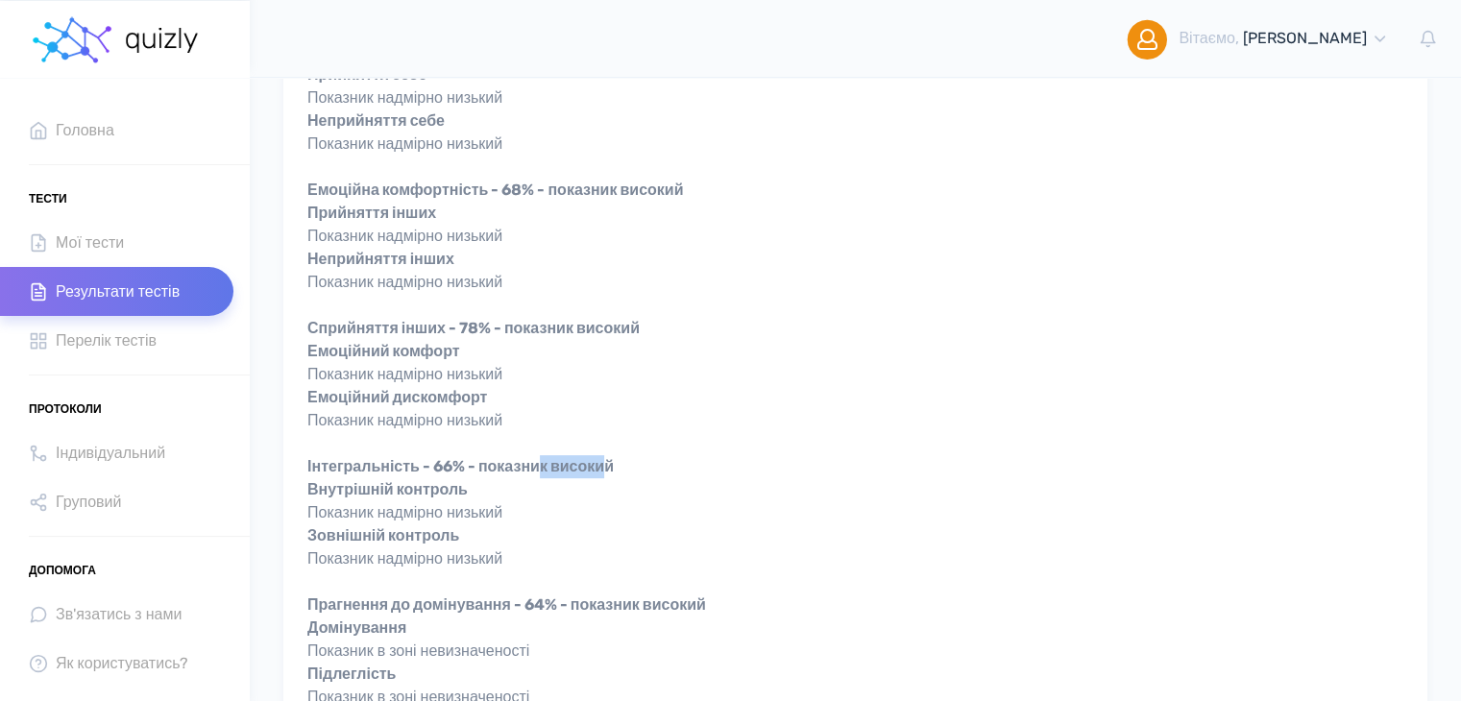
scroll to position [672, 0]
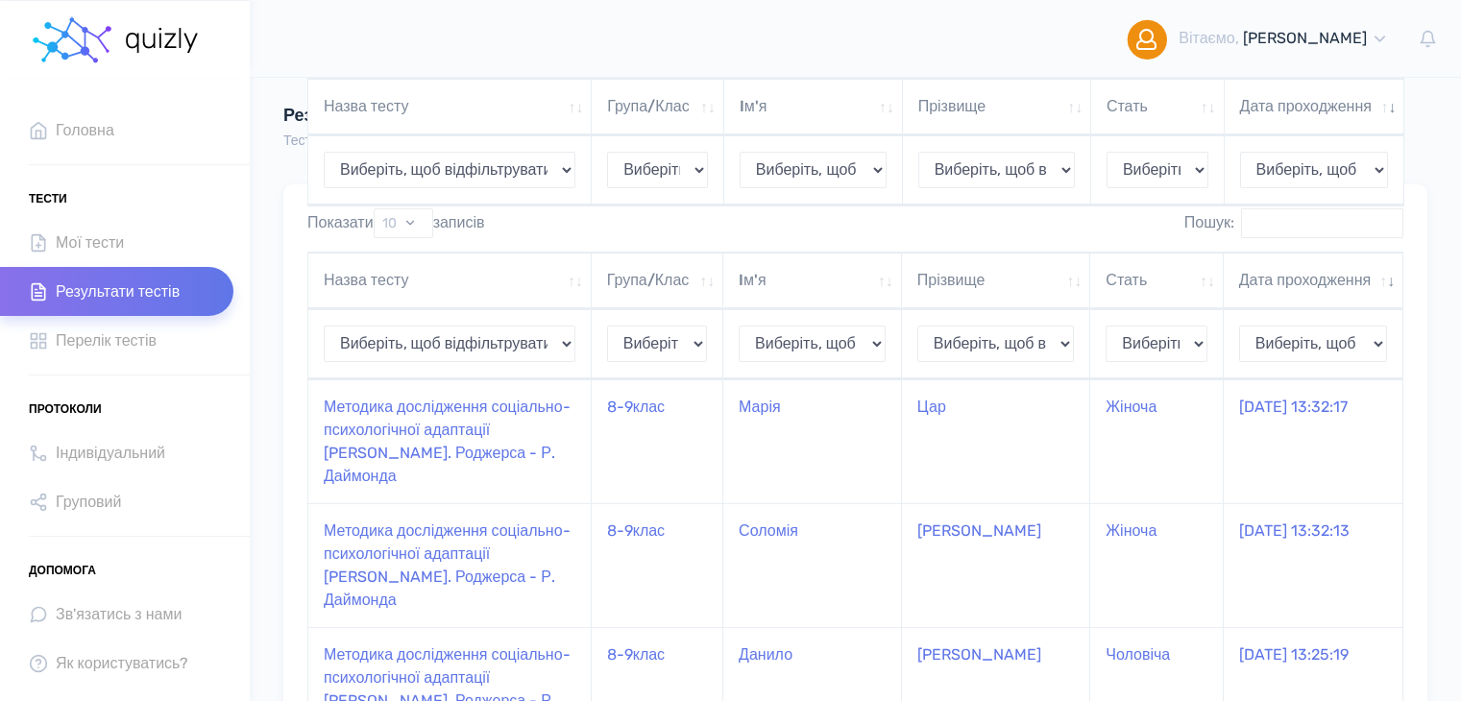
scroll to position [768, 0]
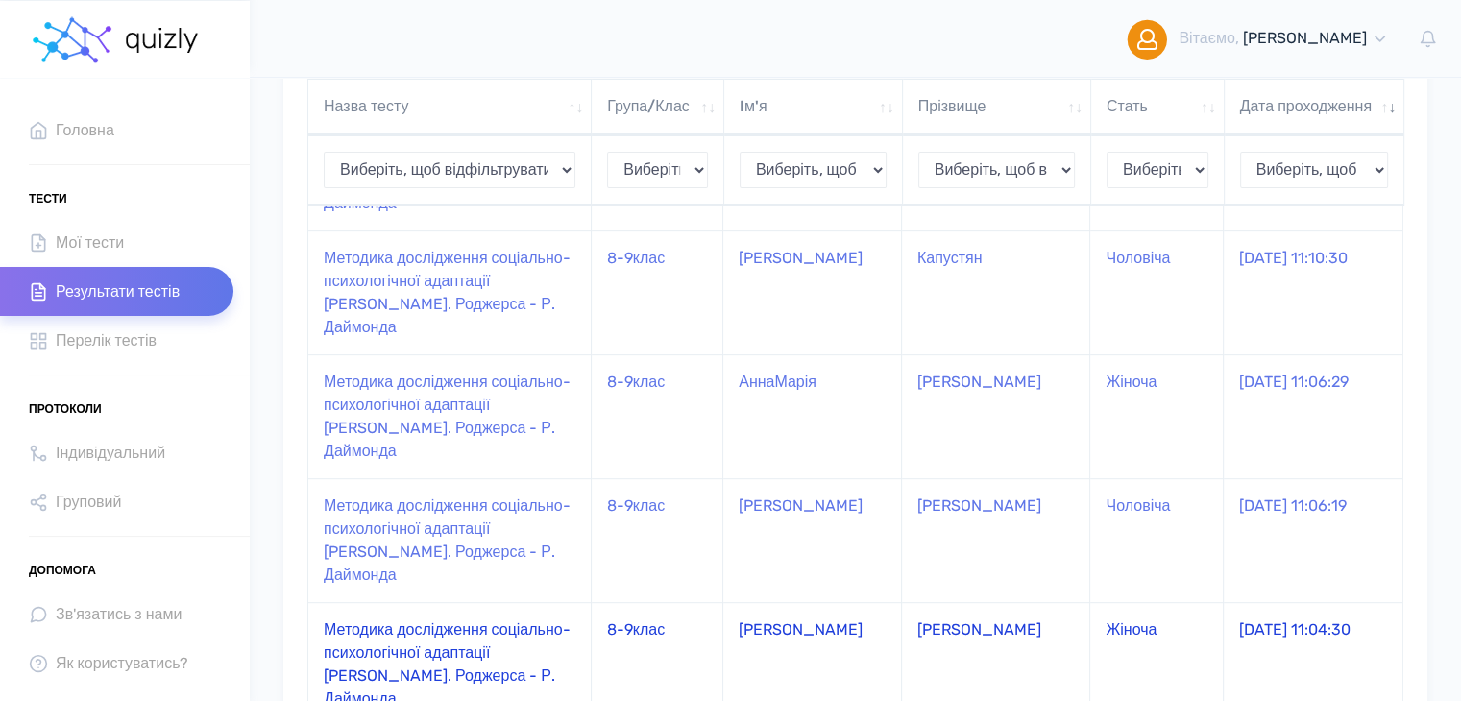
click at [755, 644] on td "надя" at bounding box center [812, 664] width 179 height 124
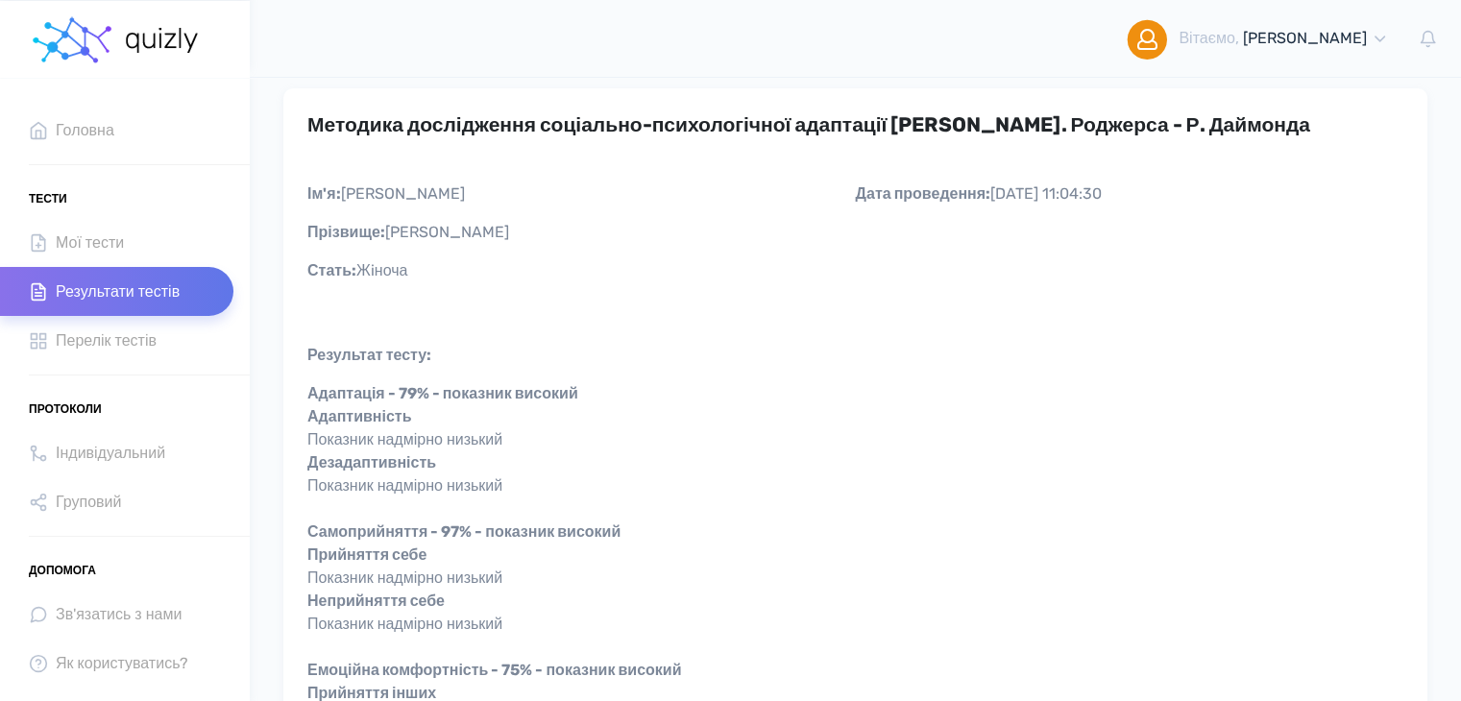
scroll to position [192, 0]
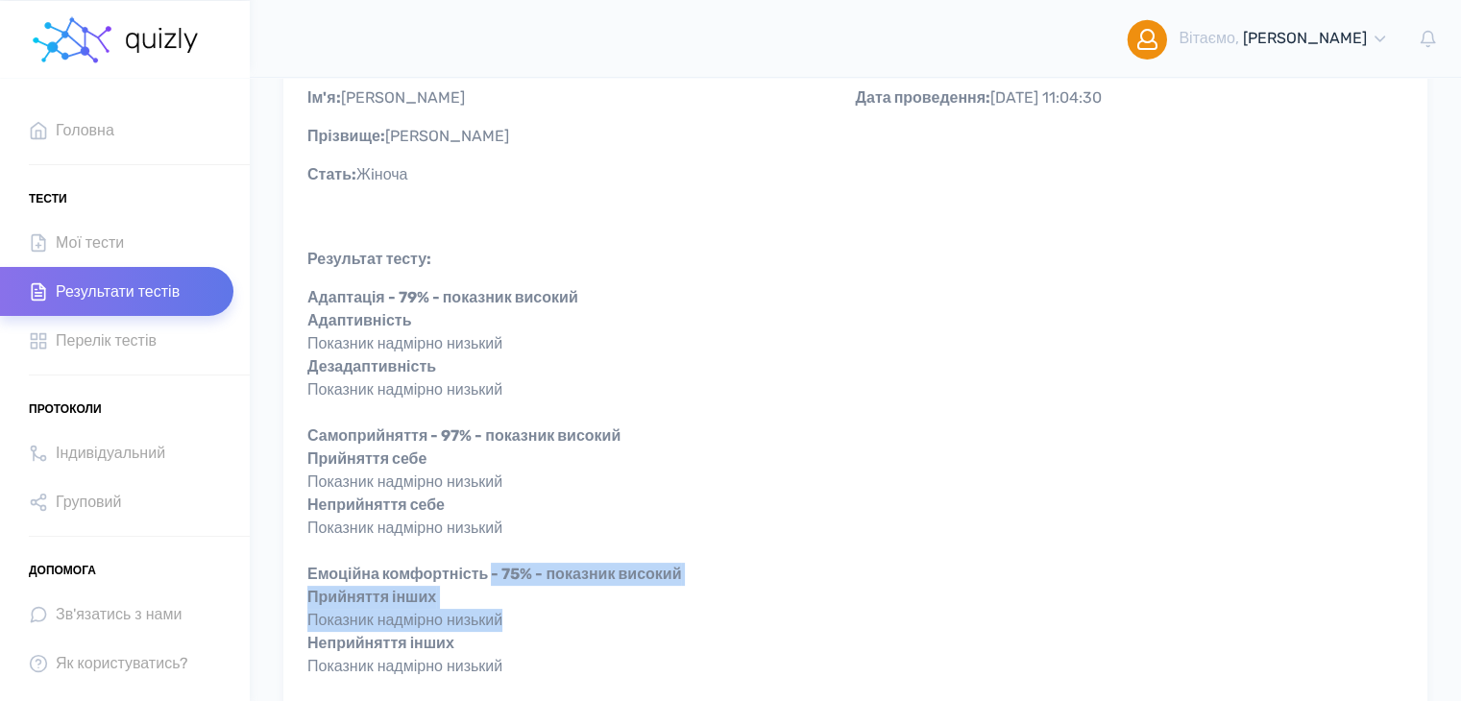
drag, startPoint x: 501, startPoint y: 577, endPoint x: 544, endPoint y: 617, distance: 57.8
click at [544, 617] on div "Адаптація - 79% - показник високий Адаптивність Показник надмірно низький Дезад…" at bounding box center [855, 701] width 1096 height 830
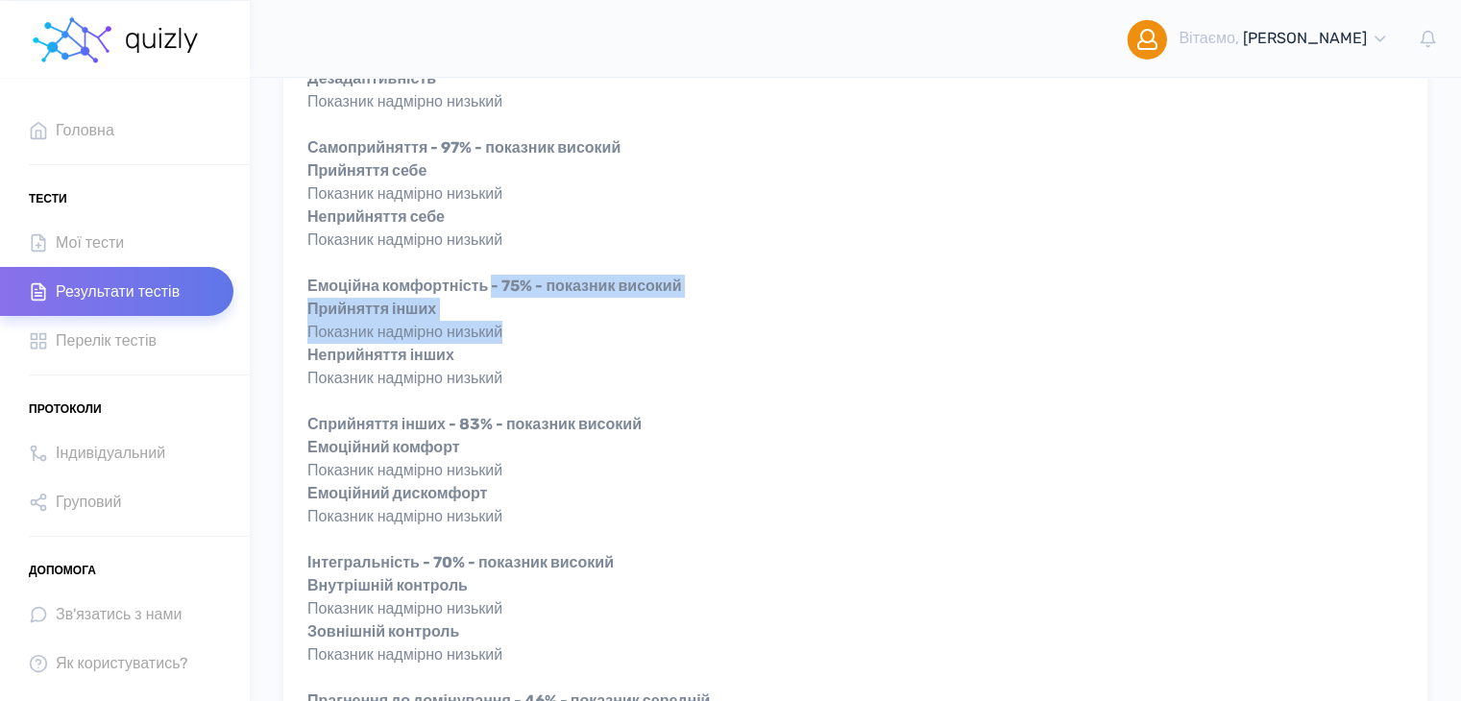
scroll to position [576, 0]
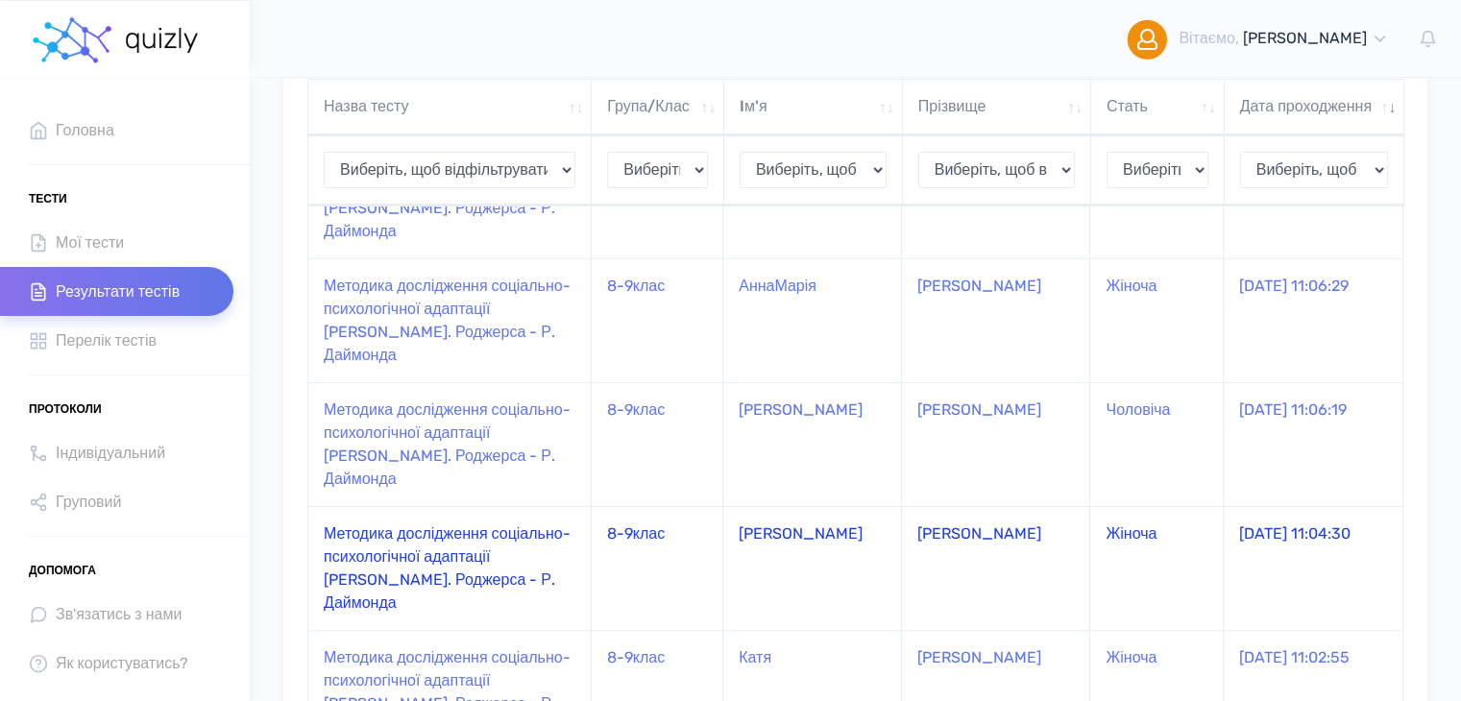
scroll to position [960, 0]
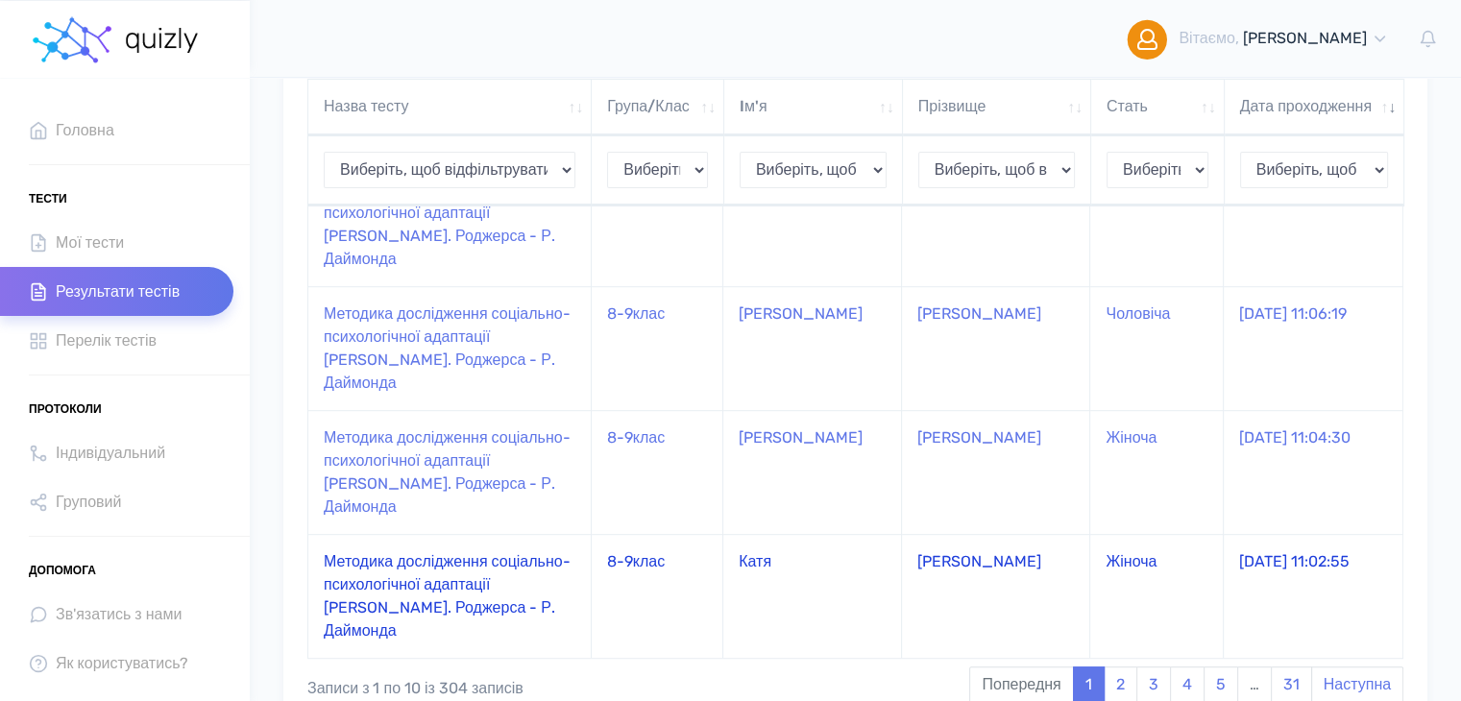
click at [807, 573] on td "Катя" at bounding box center [812, 596] width 179 height 124
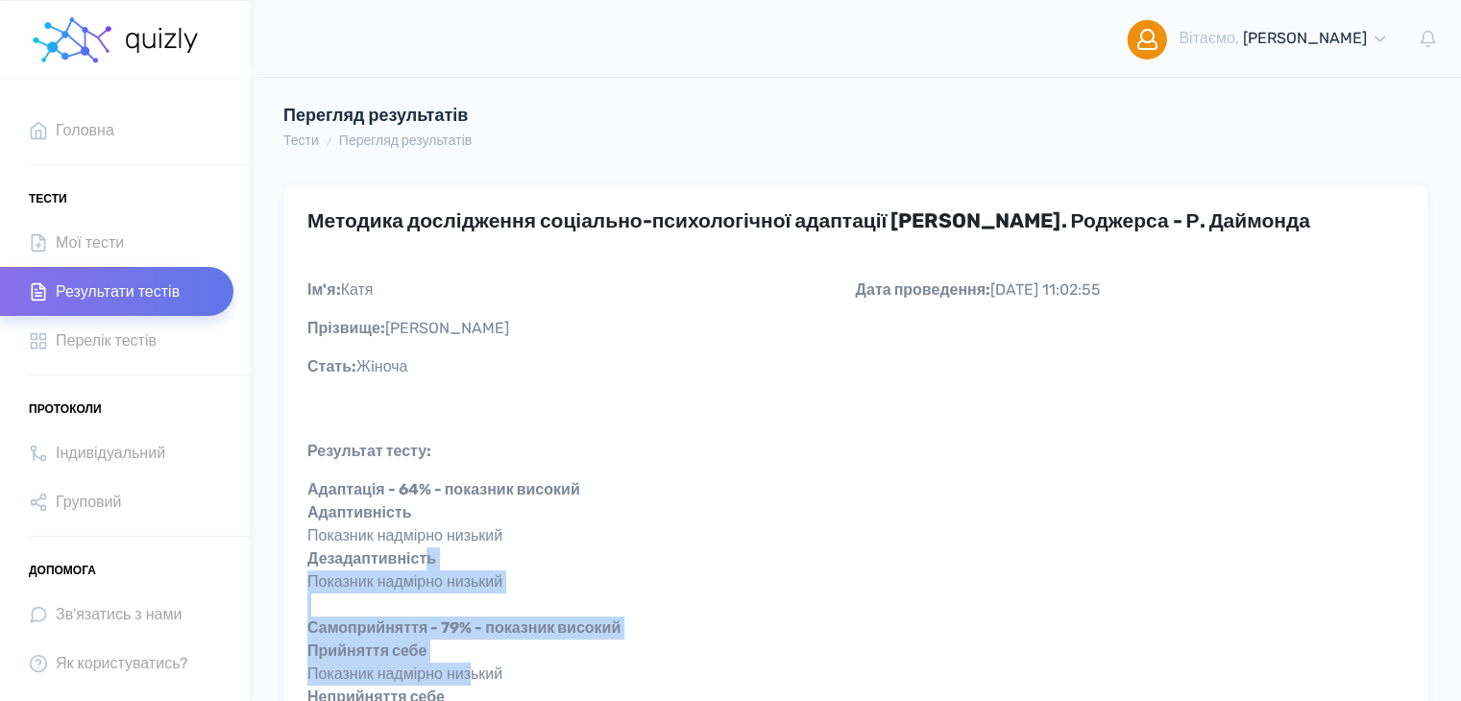
drag, startPoint x: 434, startPoint y: 549, endPoint x: 484, endPoint y: 668, distance: 128.3
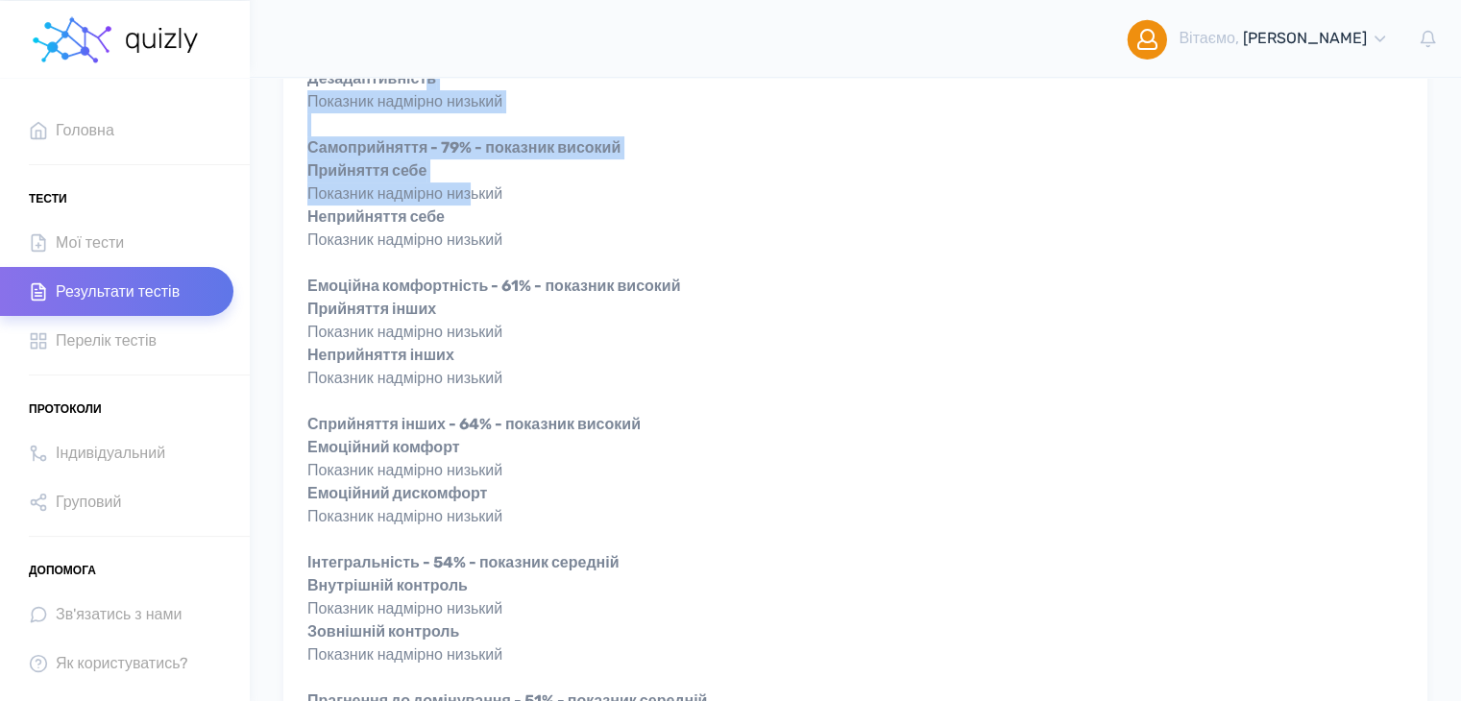
scroll to position [576, 0]
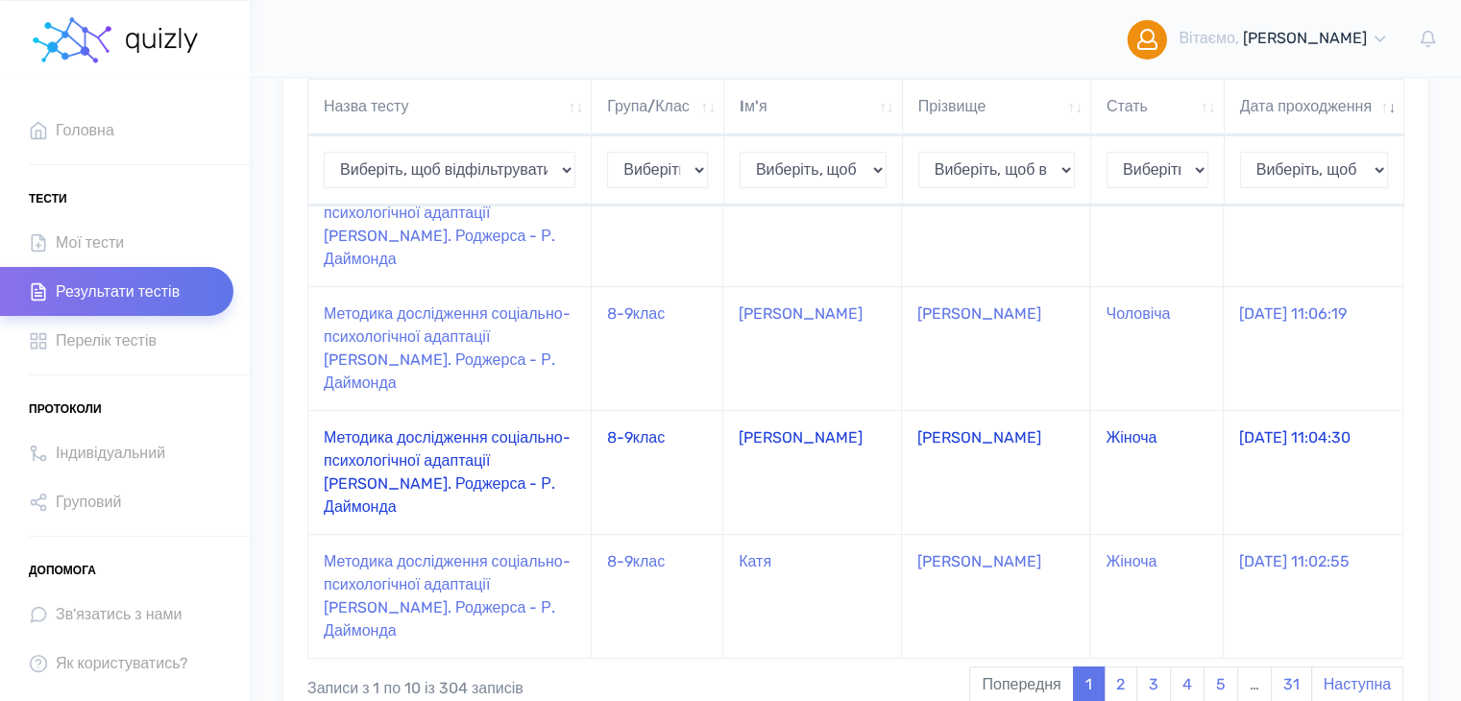
scroll to position [1056, 0]
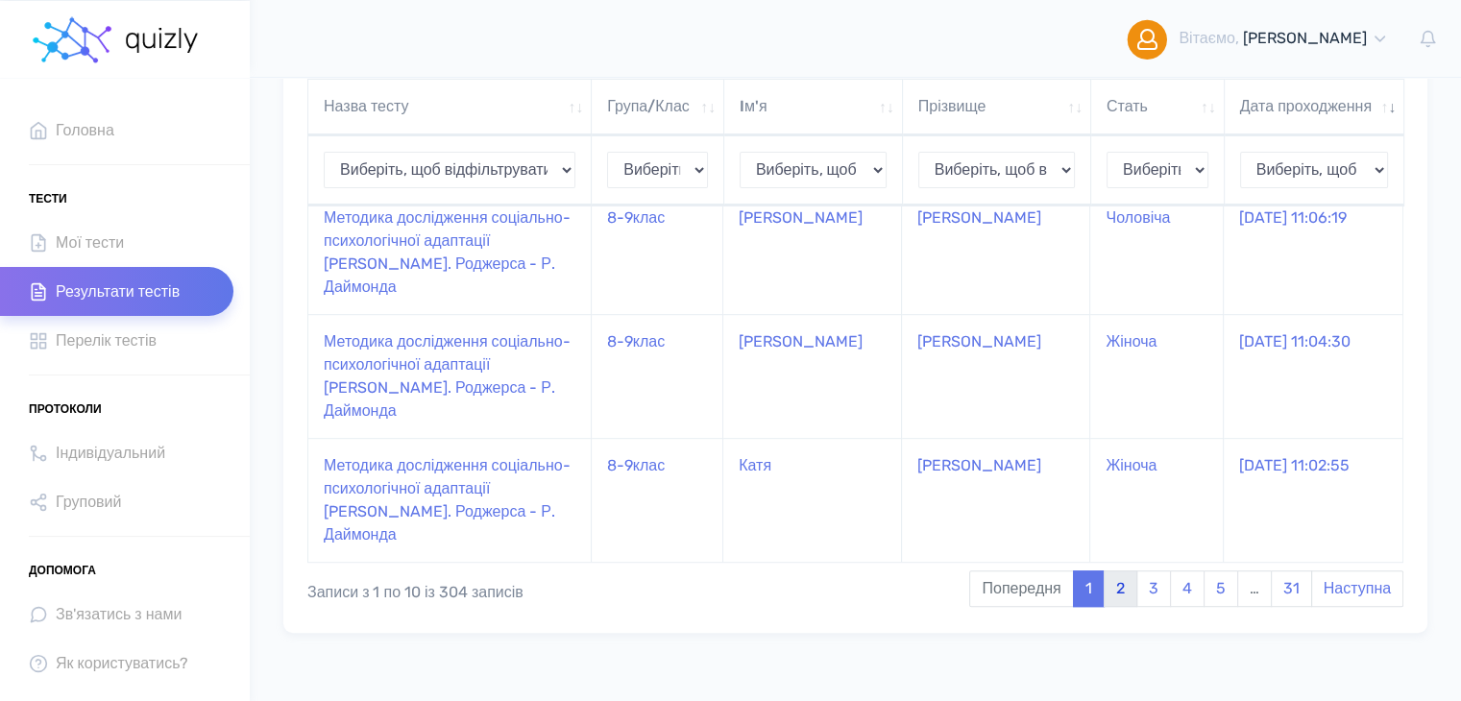
click at [1120, 605] on link "2" at bounding box center [1121, 589] width 34 height 36
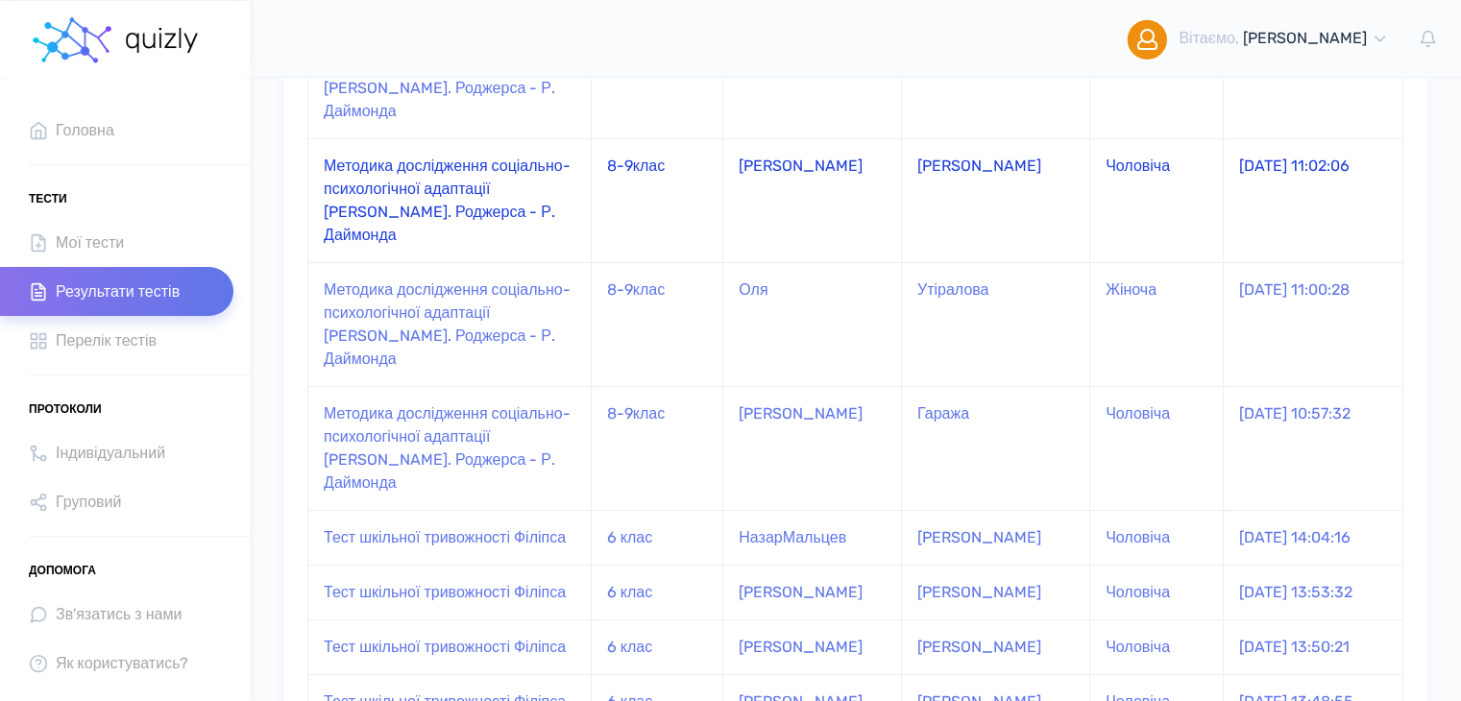
scroll to position [77, 0]
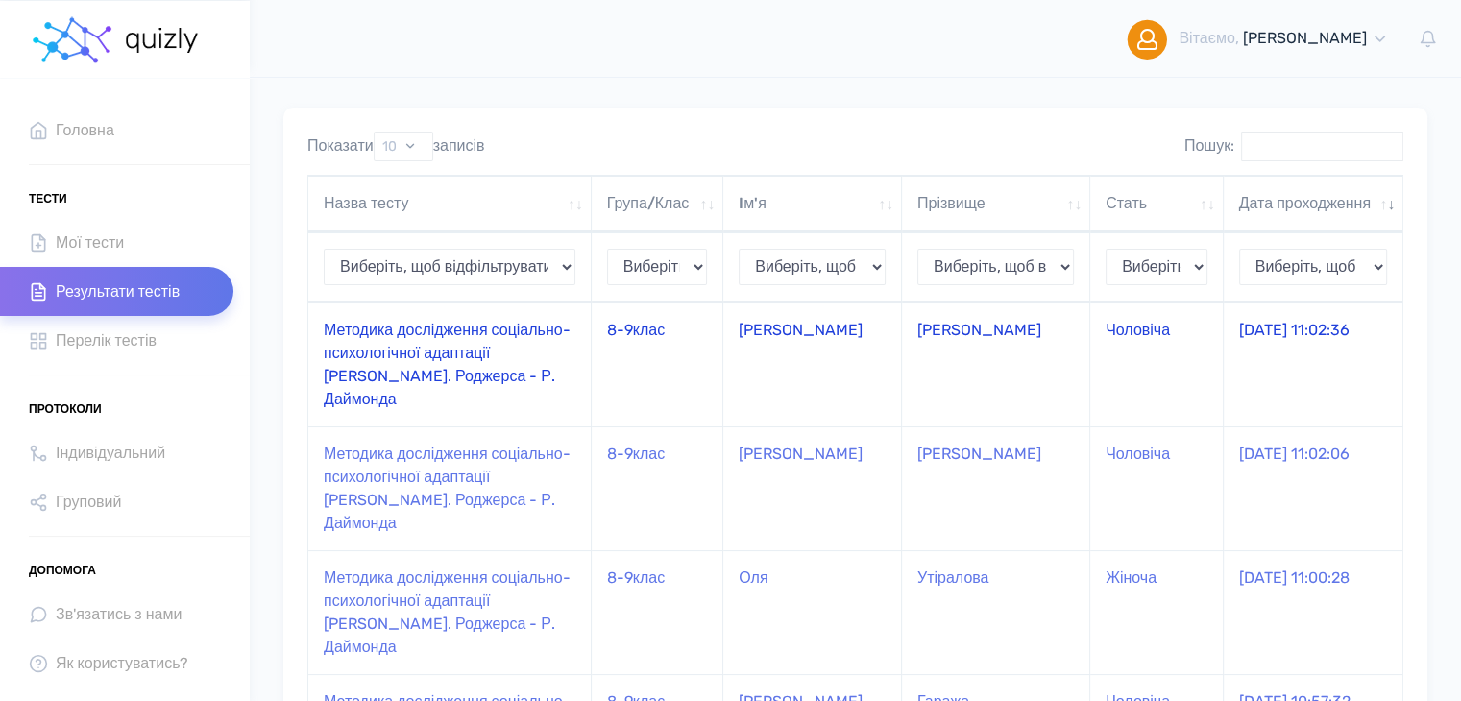
click at [533, 365] on td "Методика дослідження соціально-психологічної адаптації [PERSON_NAME]. Роджерса …" at bounding box center [449, 365] width 283 height 124
